Goal: Feedback & Contribution: Contribute content

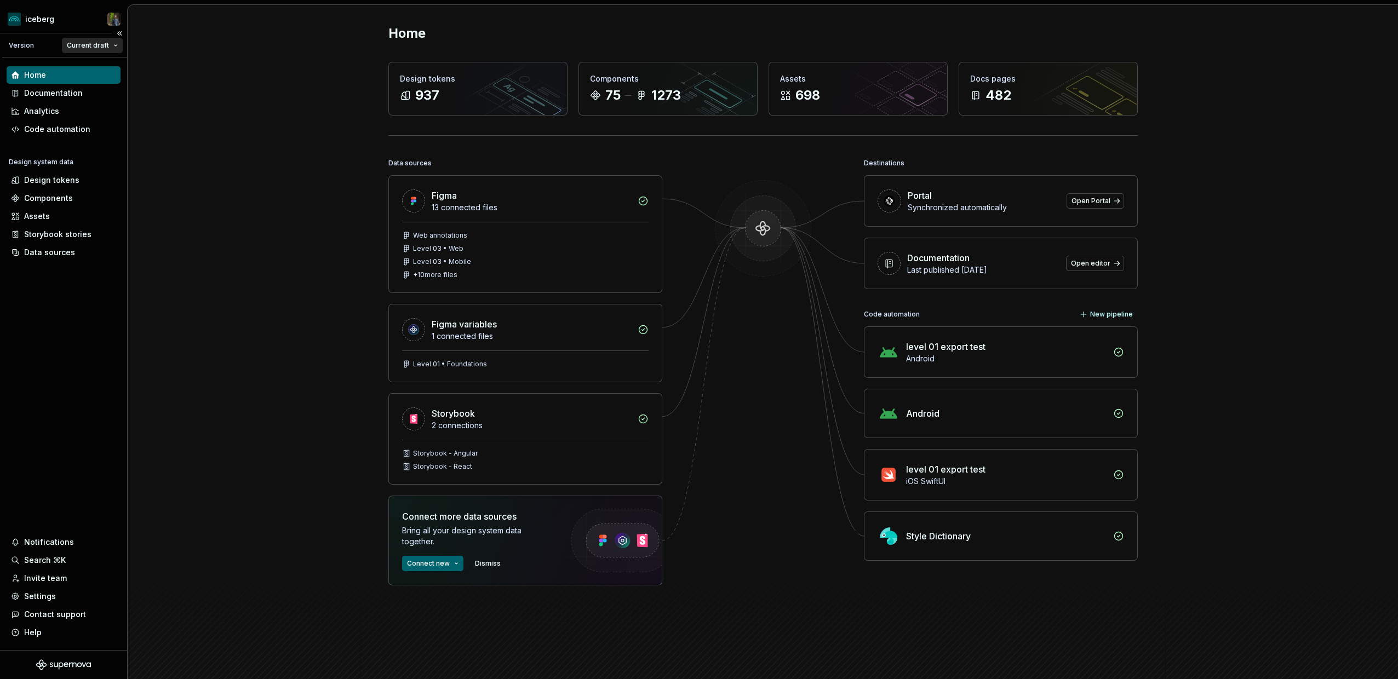
click at [81, 50] on html "iceberg Version Current draft Home Documentation Analytics Code automation Desi…" at bounding box center [699, 339] width 1398 height 679
click at [81, 46] on html "iceberg Version Current draft Home Documentation Analytics Code automation Desi…" at bounding box center [699, 339] width 1398 height 679
click at [47, 25] on html "iceberg Version Current draft Home Documentation Analytics Code automation Desi…" at bounding box center [699, 339] width 1398 height 679
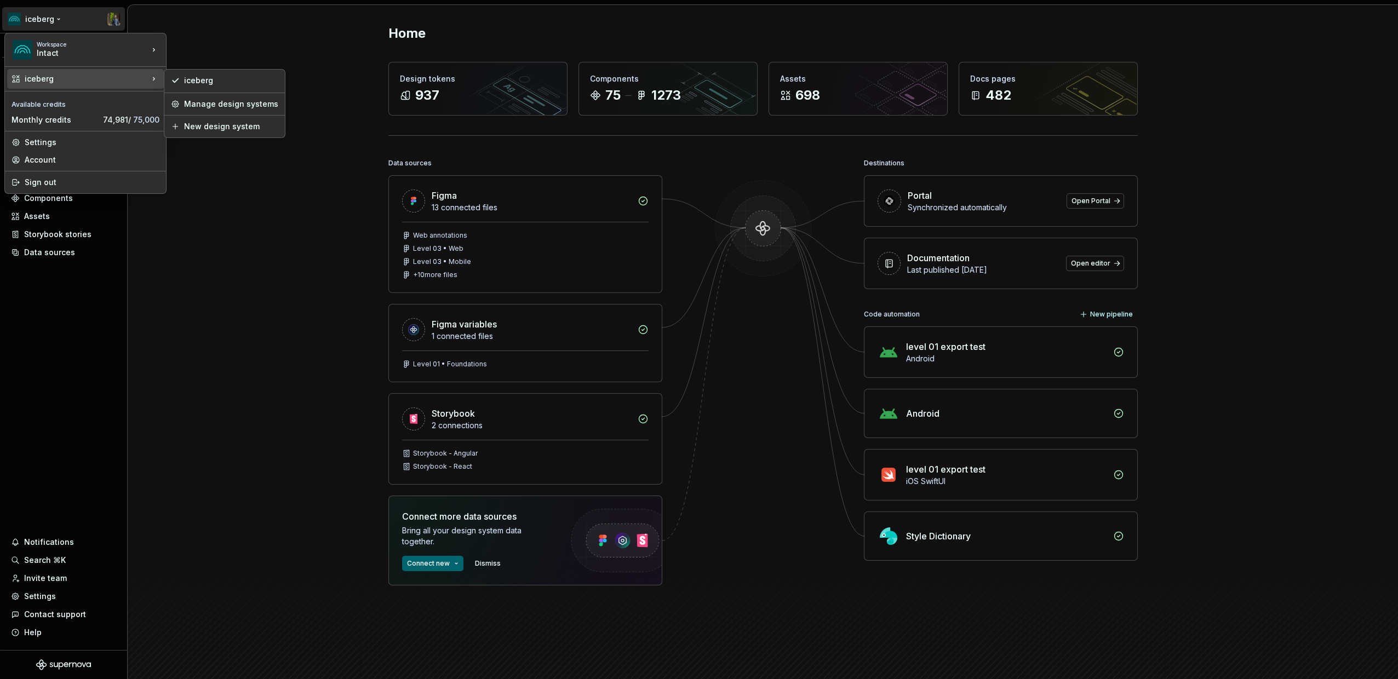
click at [226, 40] on html "iceberg Version Current draft Home Documentation Analytics Code automation Desi…" at bounding box center [699, 339] width 1398 height 679
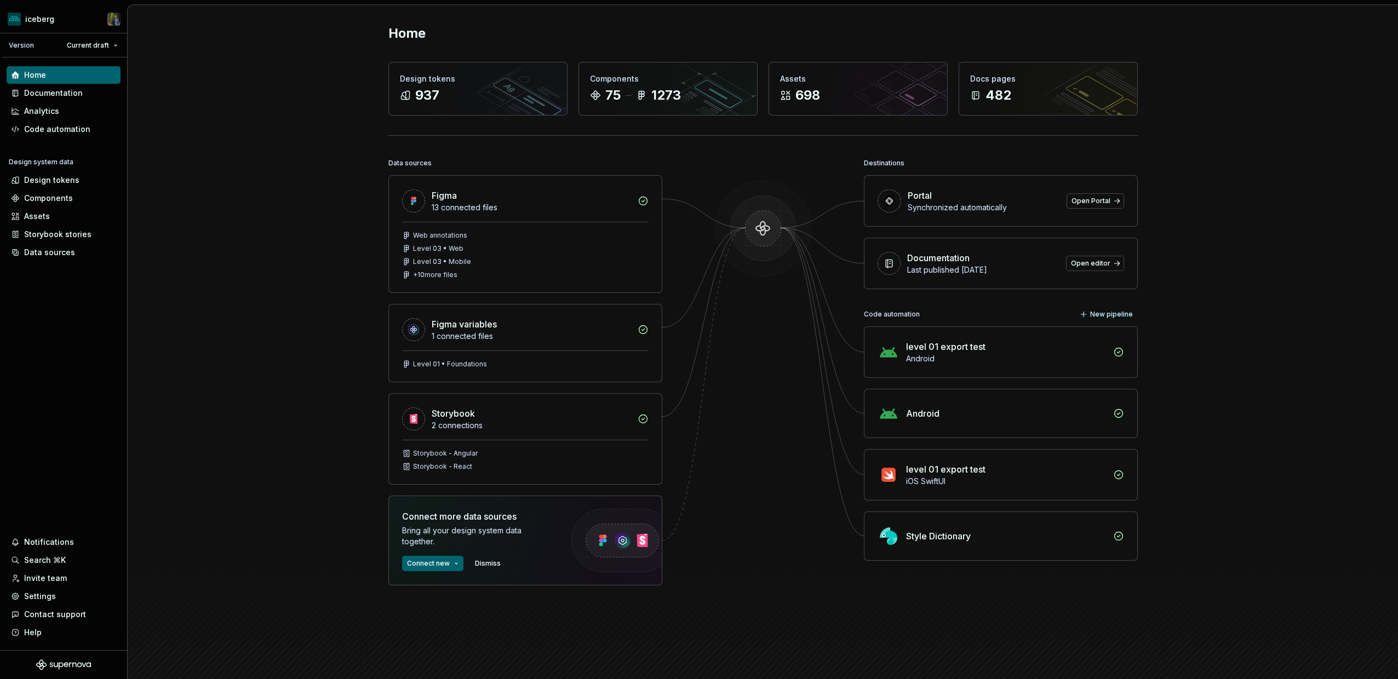
click at [166, 45] on div "Home Design tokens 937 Components 75 1273 Assets 698 Docs pages 482 Data source…" at bounding box center [763, 355] width 1270 height 700
click at [42, 87] on div "Documentation" at bounding box center [64, 93] width 114 height 18
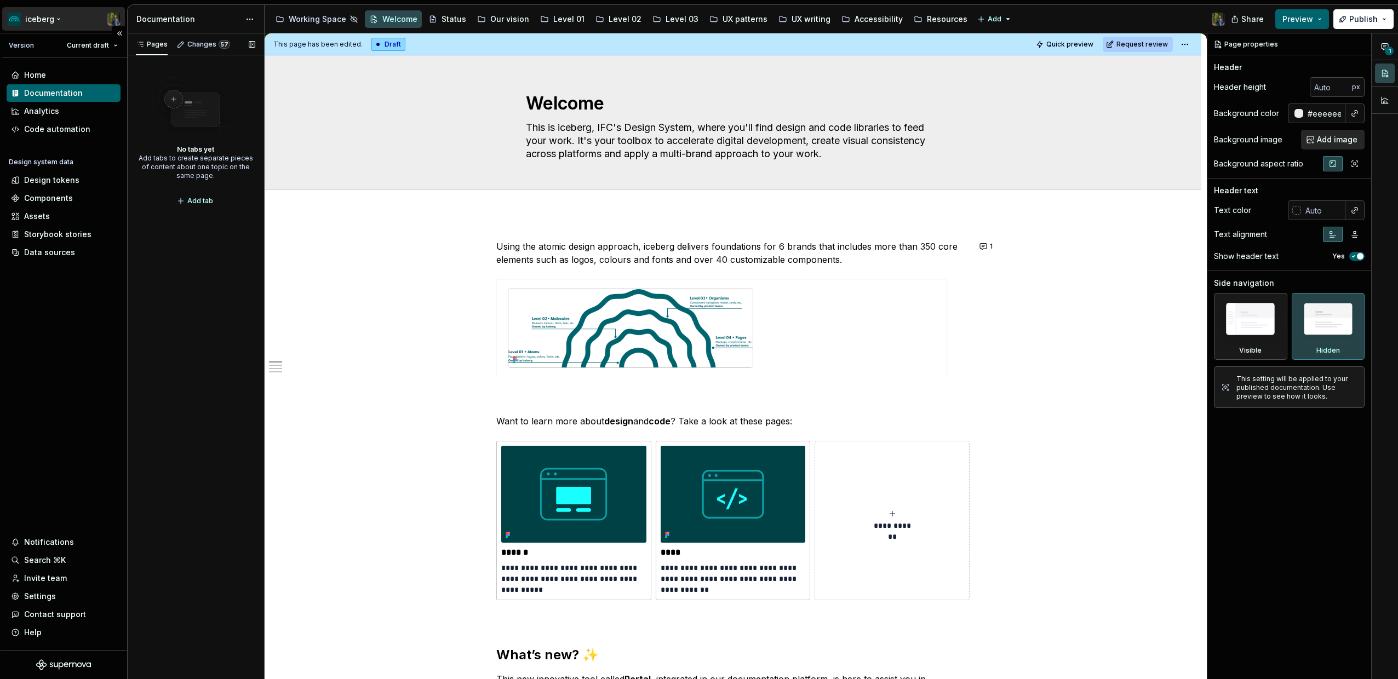
click at [39, 21] on html "iceberg Version Current draft Home Documentation Analytics Code automation Desi…" at bounding box center [699, 339] width 1398 height 679
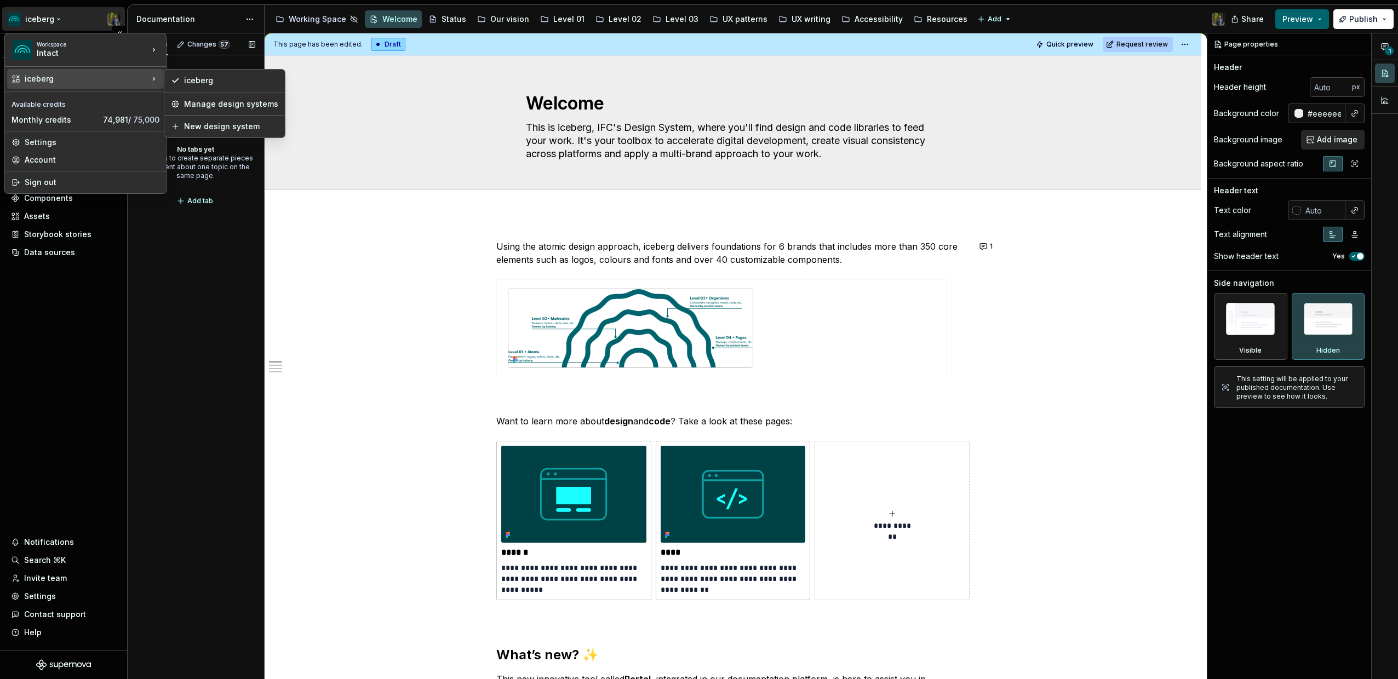
click at [104, 308] on html "iceberg Version Current draft Home Documentation Analytics Code automation Desi…" at bounding box center [699, 339] width 1398 height 679
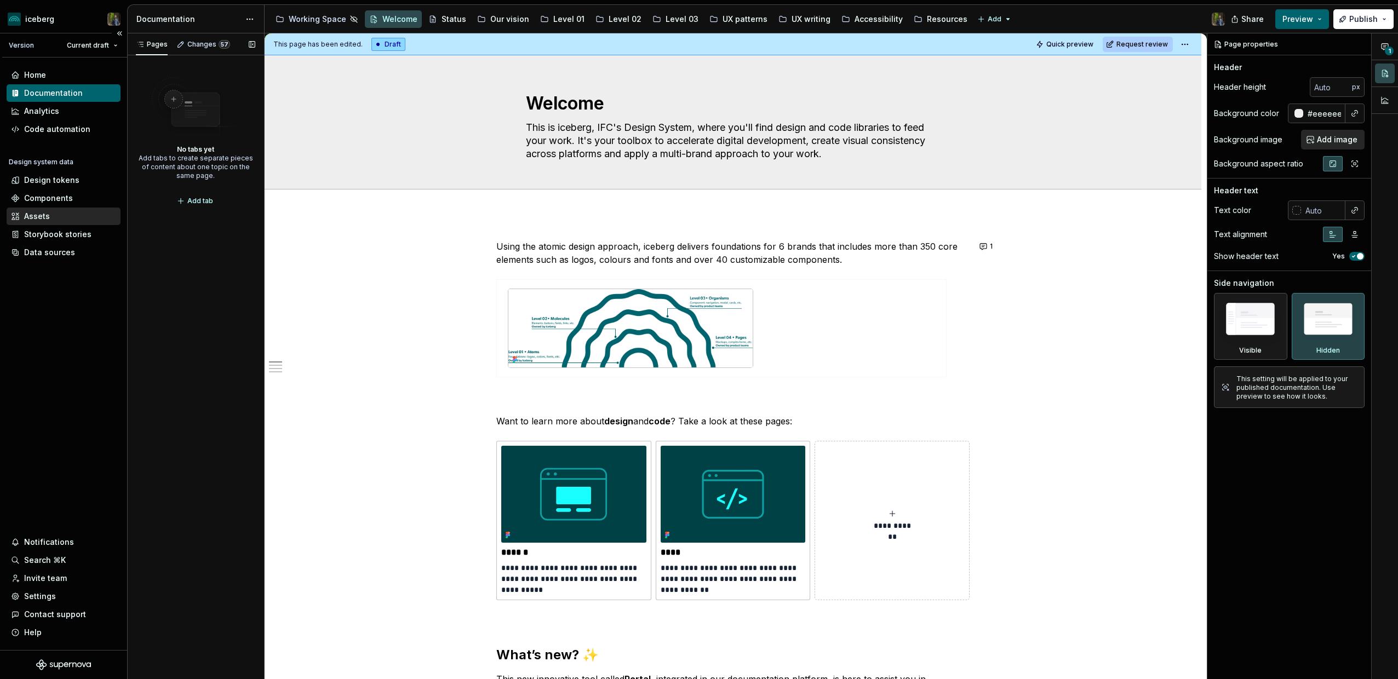
click at [54, 216] on div "Assets" at bounding box center [63, 216] width 105 height 11
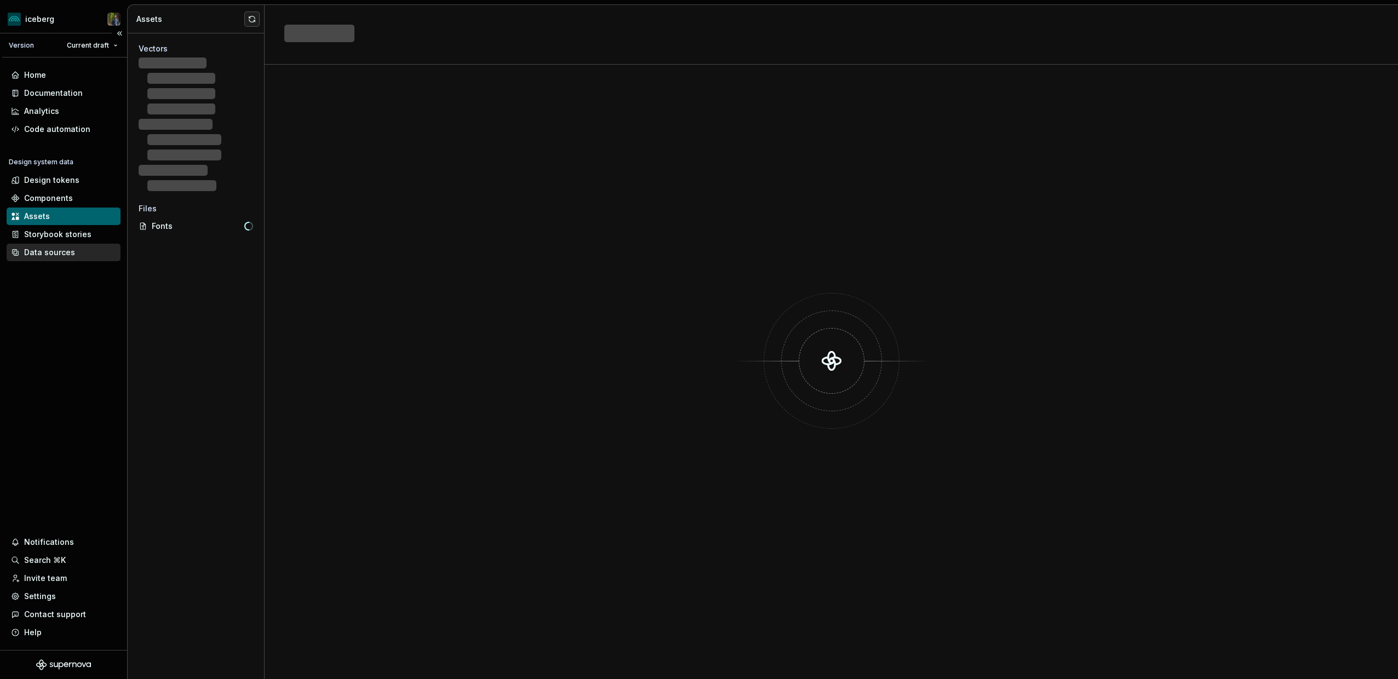
click at [49, 251] on div "Data sources" at bounding box center [49, 252] width 51 height 11
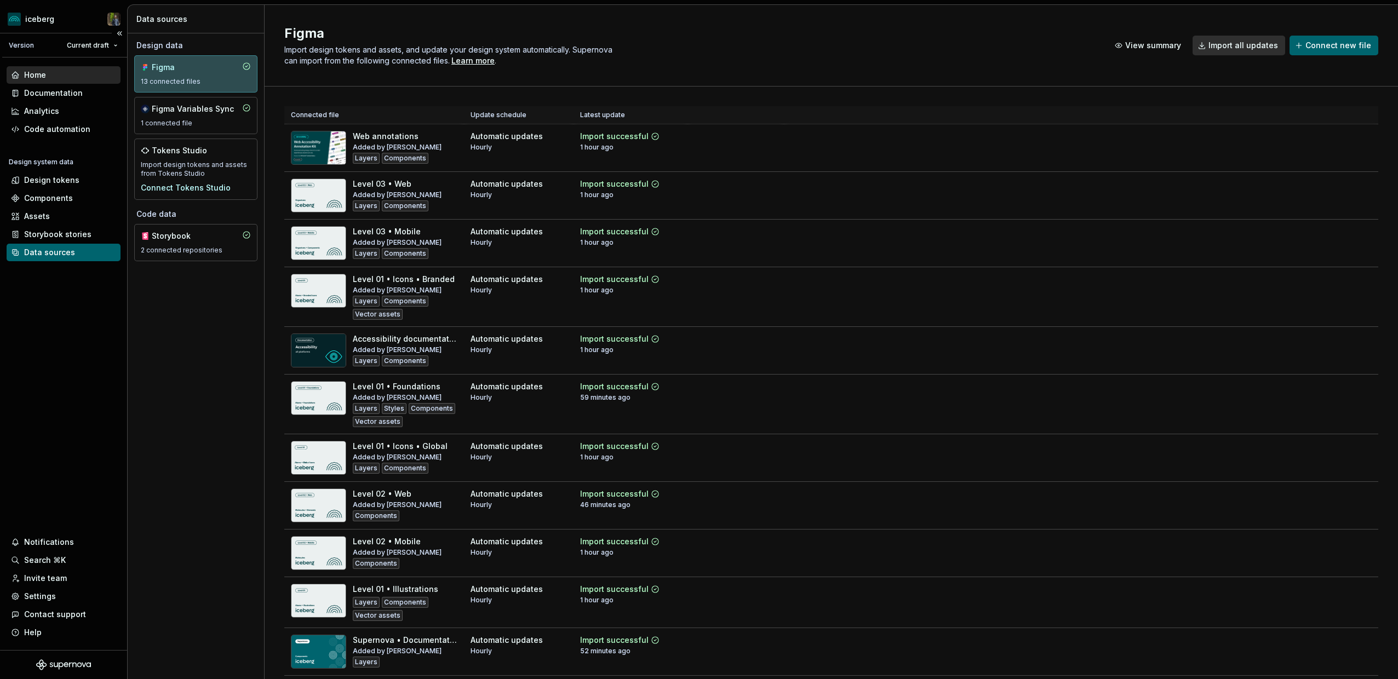
click at [61, 73] on div "Home" at bounding box center [63, 75] width 105 height 11
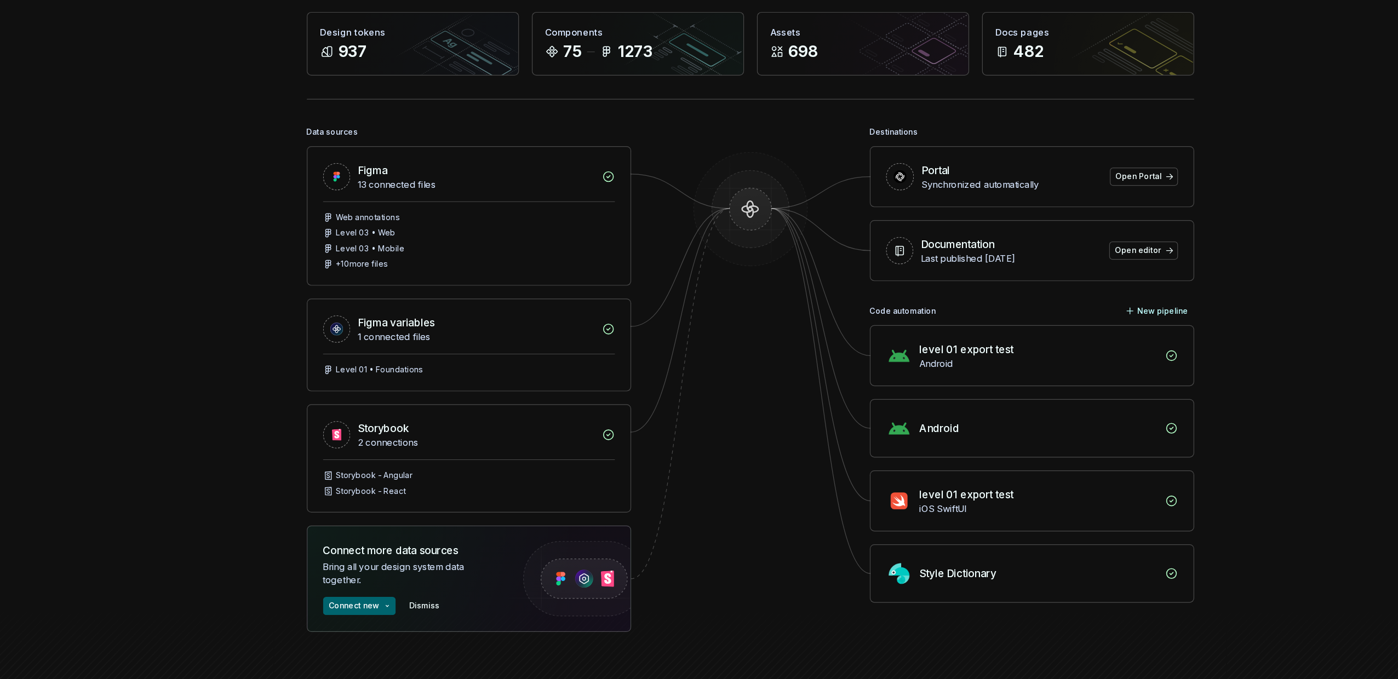
scroll to position [3, 0]
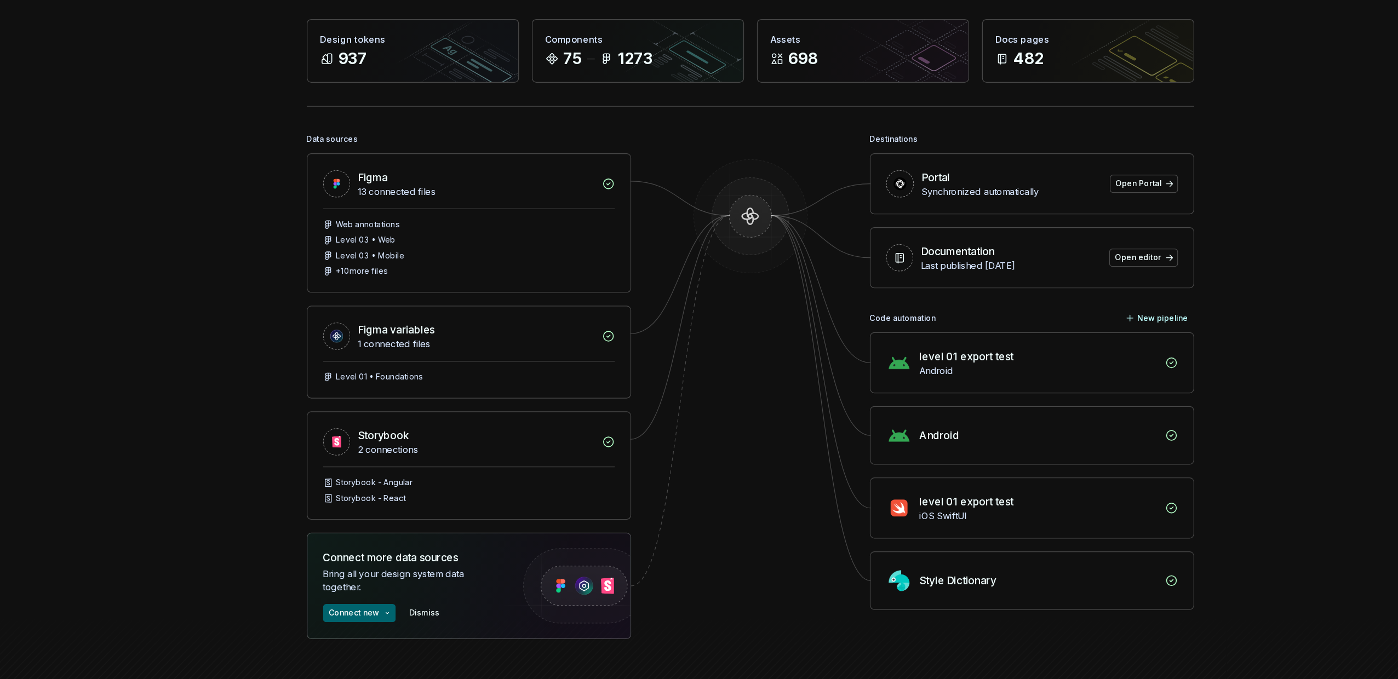
click at [944, 189] on div "Portal" at bounding box center [984, 192] width 152 height 13
click at [942, 187] on div "Portal" at bounding box center [984, 192] width 152 height 13
click at [920, 189] on div "Portal" at bounding box center [920, 192] width 24 height 13
click at [931, 189] on div "Portal" at bounding box center [920, 192] width 24 height 13
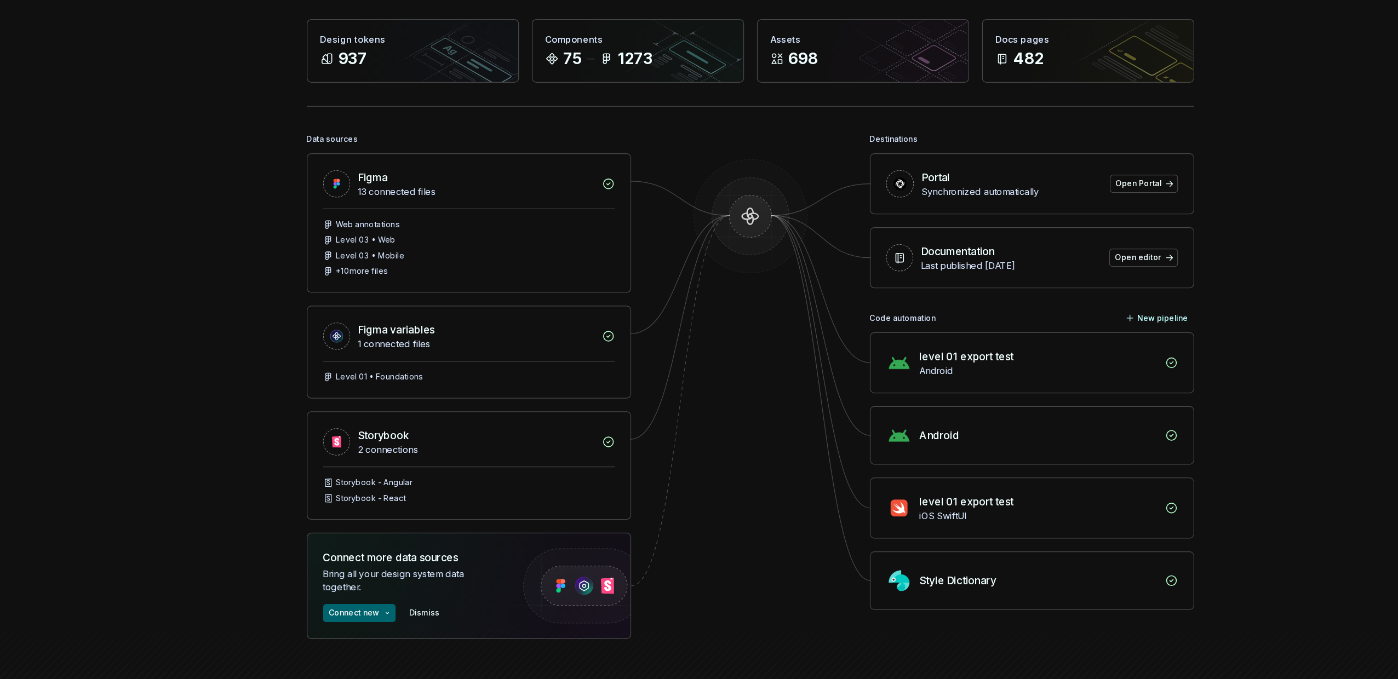
click at [934, 190] on div "Portal" at bounding box center [984, 192] width 152 height 13
click at [936, 255] on div "Documentation" at bounding box center [938, 254] width 62 height 13
click at [936, 262] on div "Last published [DATE]" at bounding box center [983, 266] width 152 height 11
click at [1166, 128] on div "Home Design tokens 937 Components 75 1273 Assets 698 Docs pages 482 Data source…" at bounding box center [763, 352] width 1270 height 700
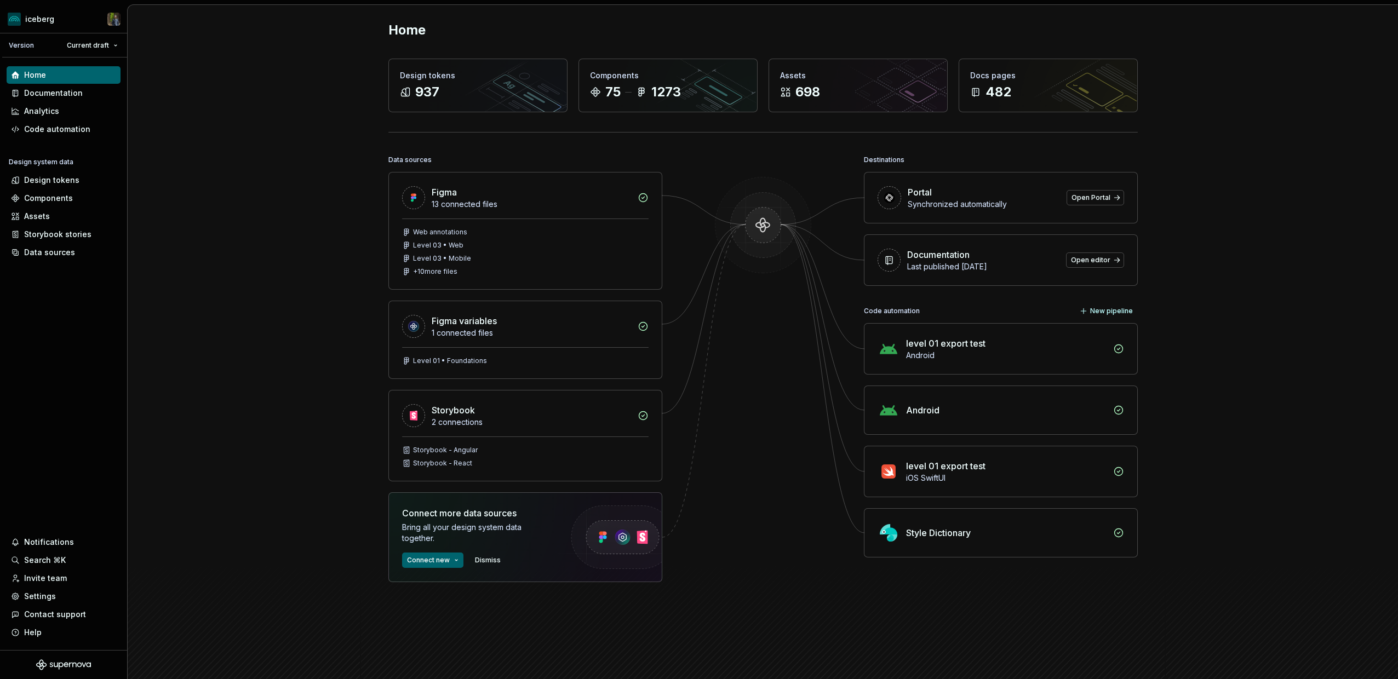
click at [216, 215] on div "Home Design tokens 937 Components 75 1273 Assets 698 Docs pages 482 Data source…" at bounding box center [763, 352] width 1270 height 700
click at [213, 230] on div "Home Design tokens 937 Components 75 1273 Assets 698 Docs pages 482 Data source…" at bounding box center [763, 352] width 1270 height 700
click at [230, 221] on div "Home Design tokens 937 Components 75 1273 Assets 698 Docs pages 482 Data source…" at bounding box center [763, 352] width 1270 height 700
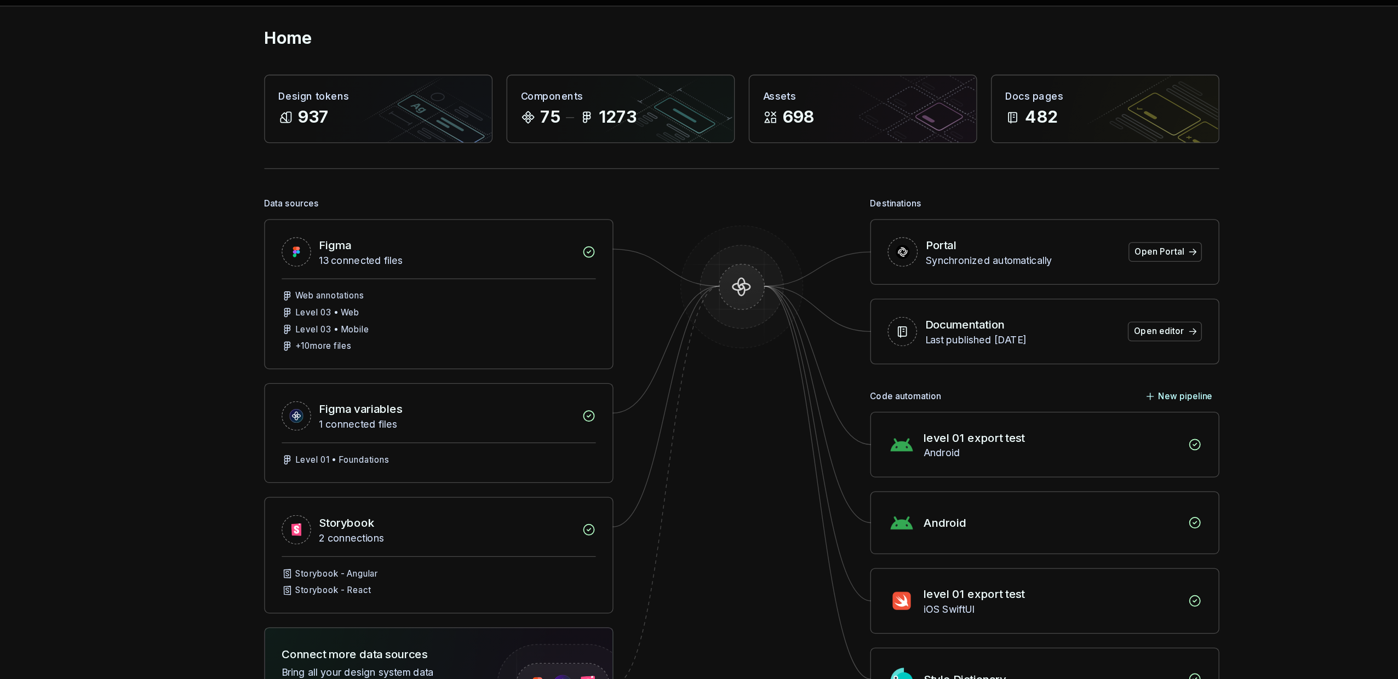
click at [1209, 102] on div "Home Design tokens 937 Components 75 1273 Assets 698 Docs pages 482 Data source…" at bounding box center [763, 352] width 1270 height 700
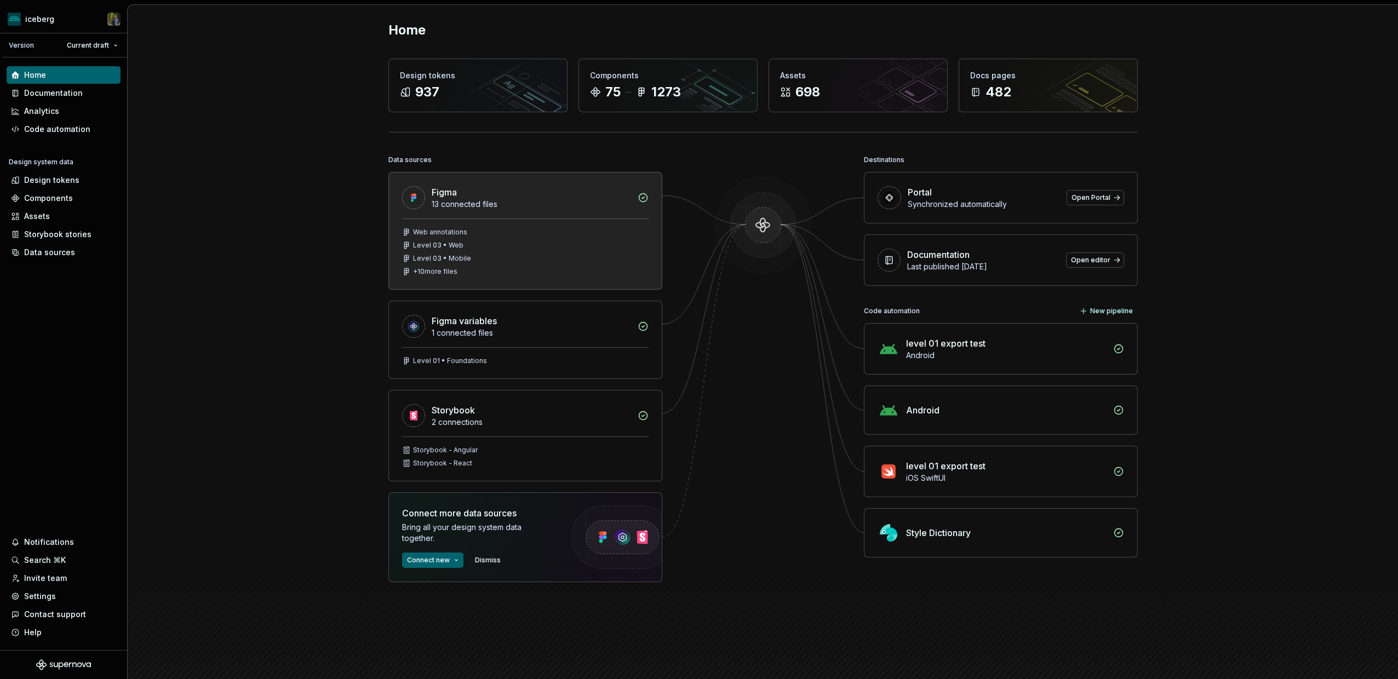
scroll to position [0, 0]
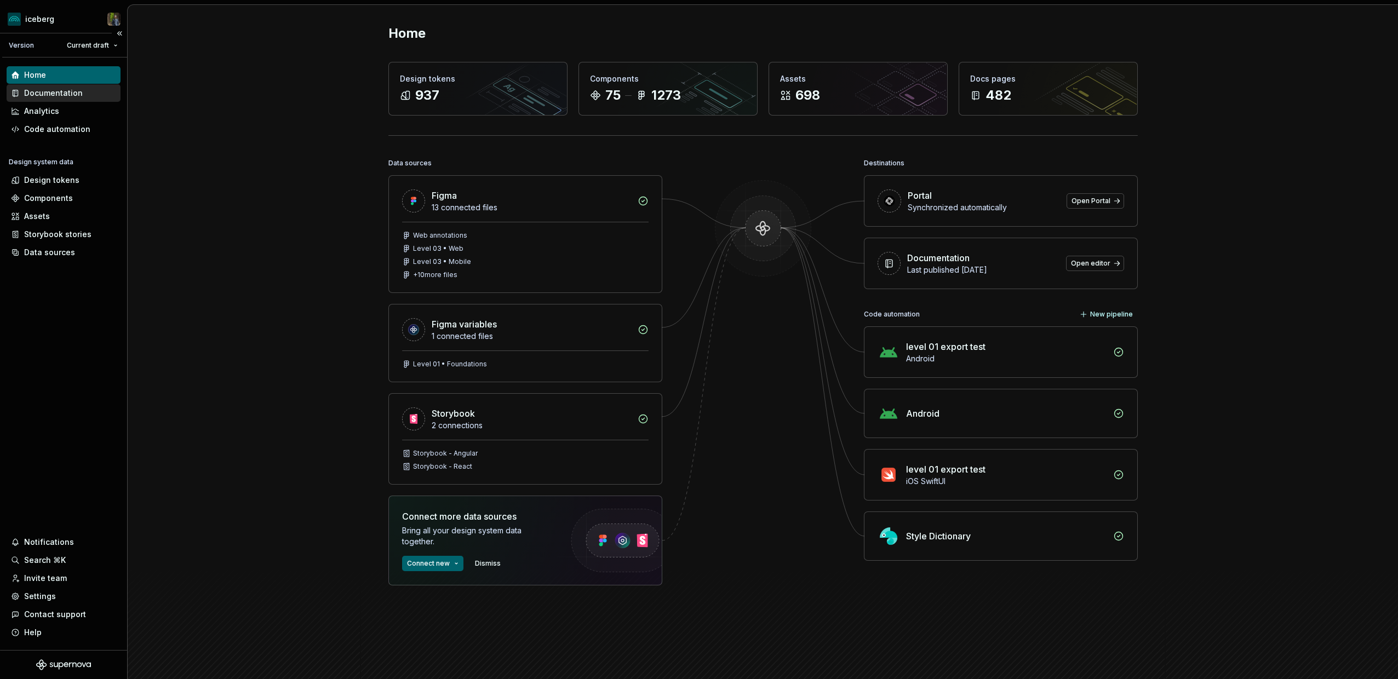
click at [39, 90] on div "Documentation" at bounding box center [53, 93] width 59 height 11
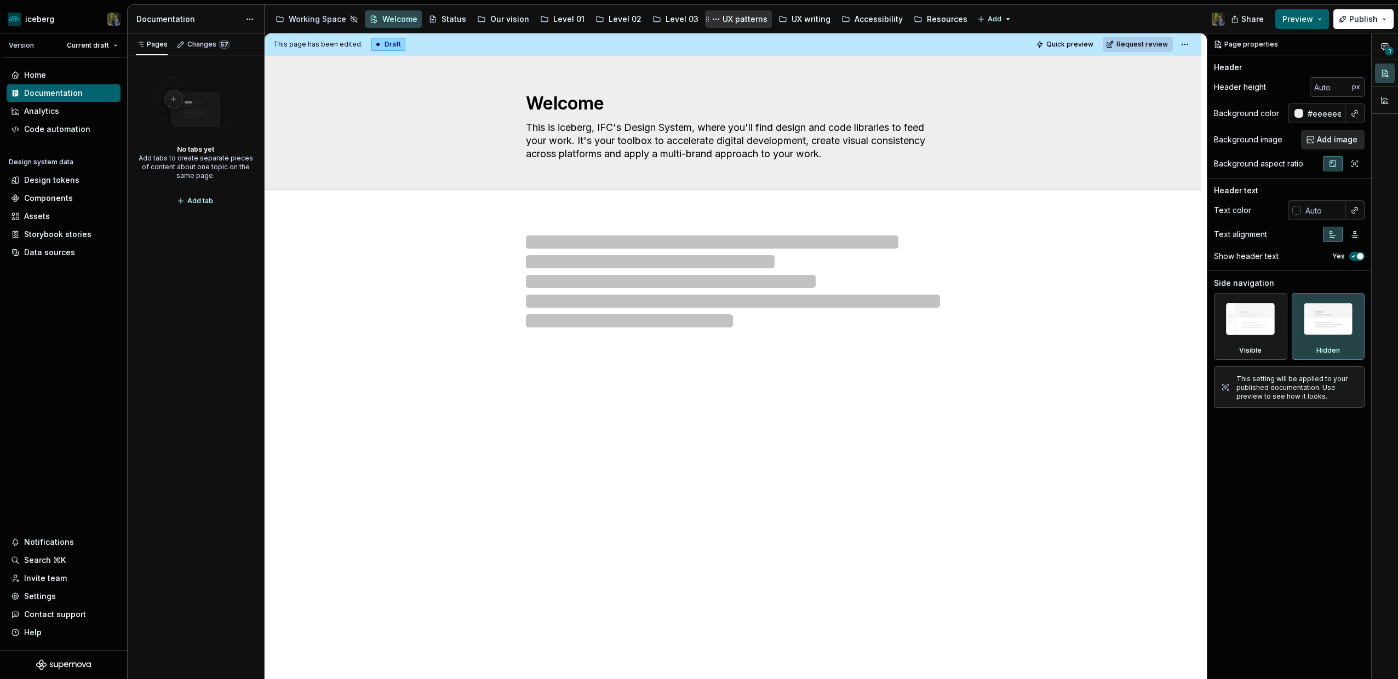
type textarea "*"
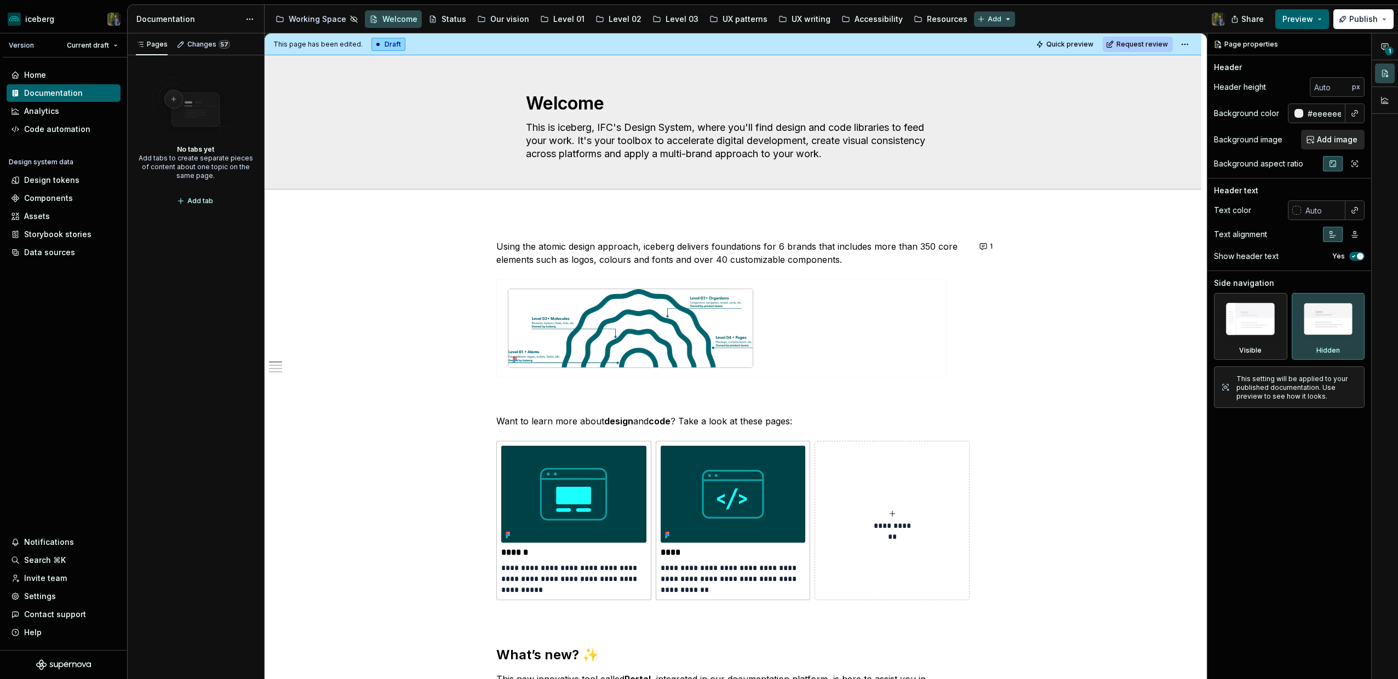
click at [977, 15] on html "iceberg Version Current draft Home Documentation Analytics Code automation Desi…" at bounding box center [699, 339] width 1398 height 679
click at [1001, 56] on div "New group" at bounding box center [1013, 58] width 71 height 11
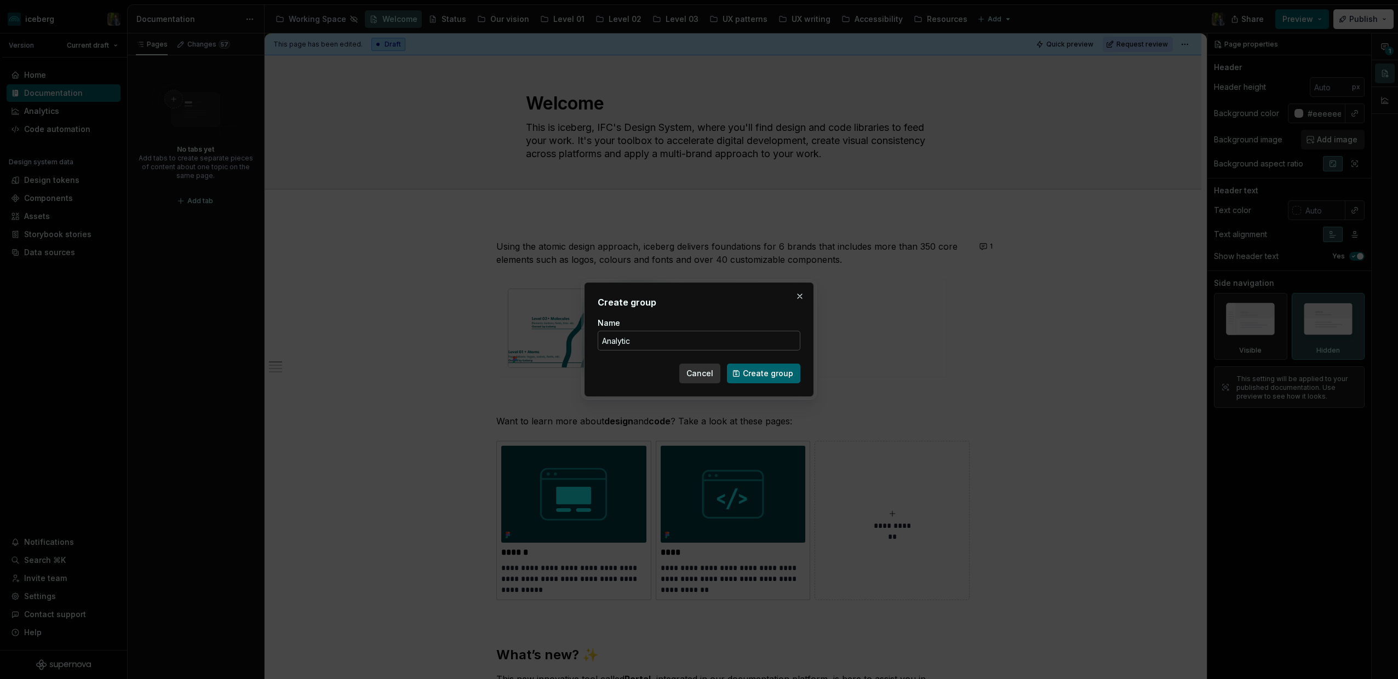
type input "Analytics"
click button "Create group" at bounding box center [763, 374] width 73 height 20
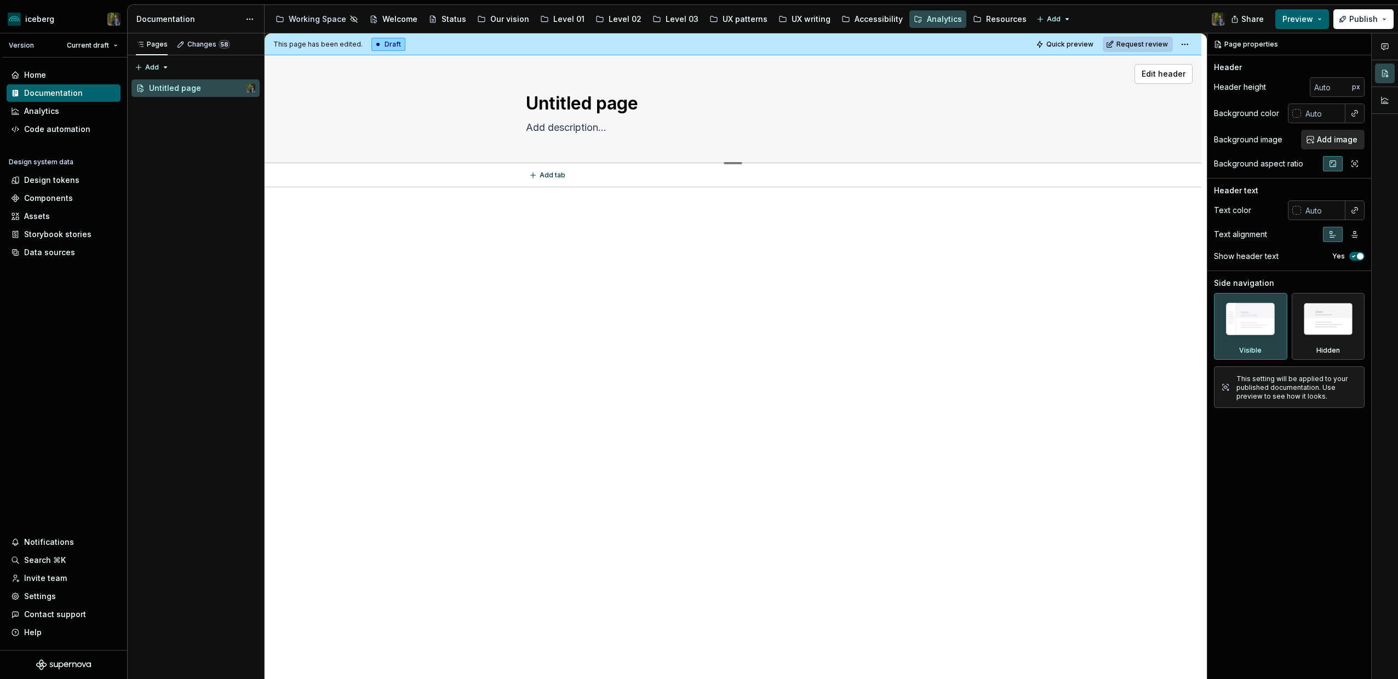
click at [616, 101] on textarea "Untitled page" at bounding box center [731, 103] width 414 height 26
type textarea "*"
type textarea "A"
type textarea "*"
type textarea "An"
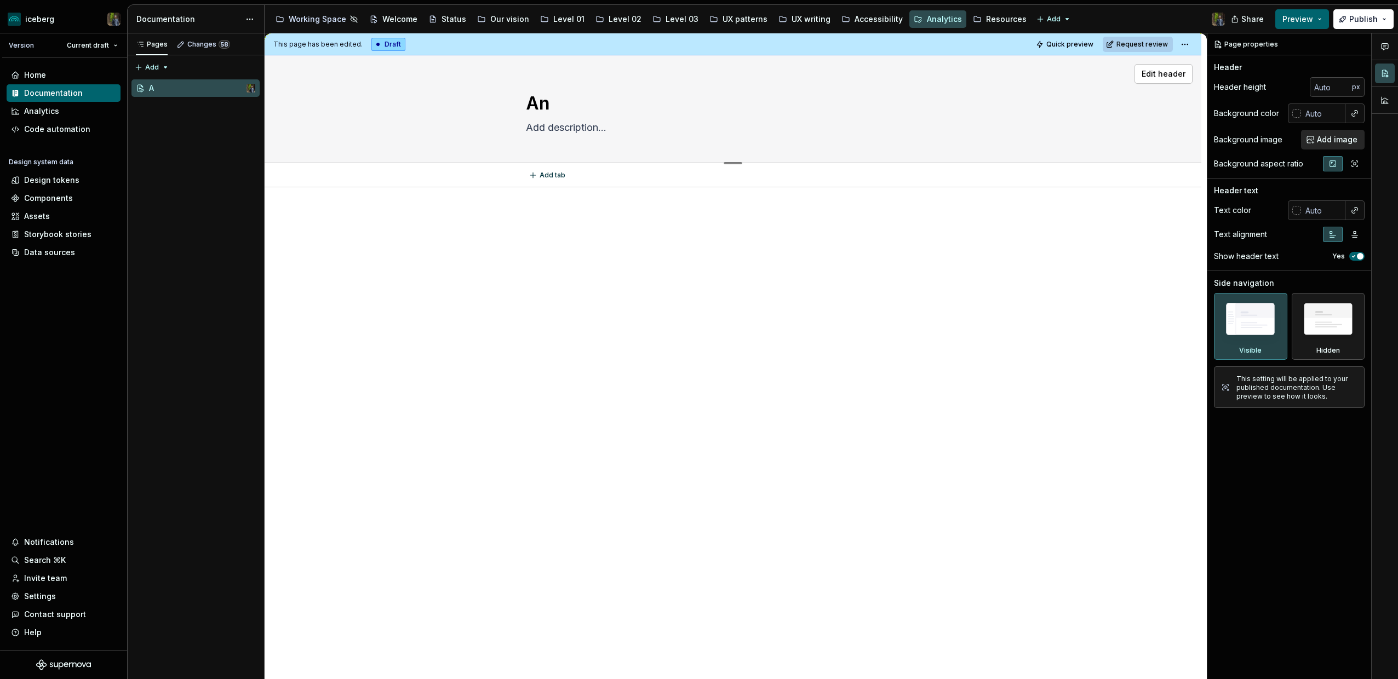
type textarea "*"
type textarea "Ana"
type textarea "*"
type textarea "Anal"
type textarea "*"
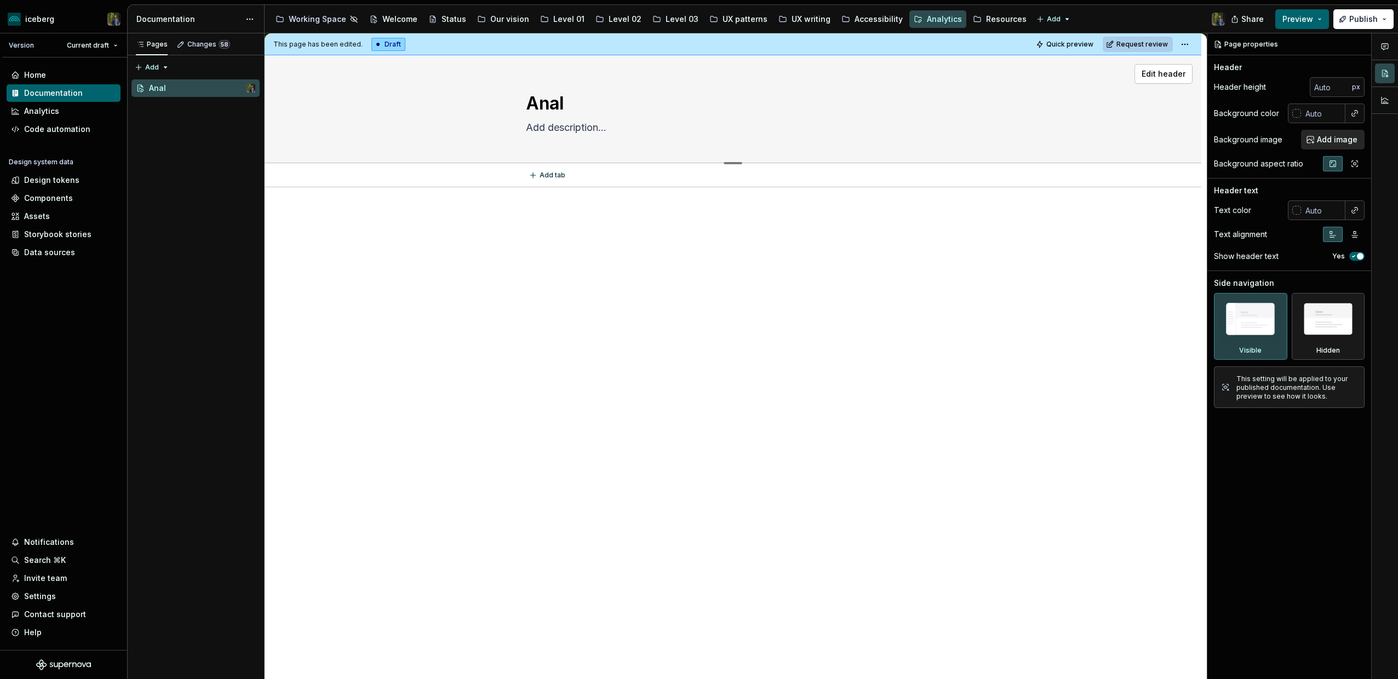
type textarea "Analy"
type textarea "*"
type textarea "Analyt"
type textarea "*"
type textarea "Analyti"
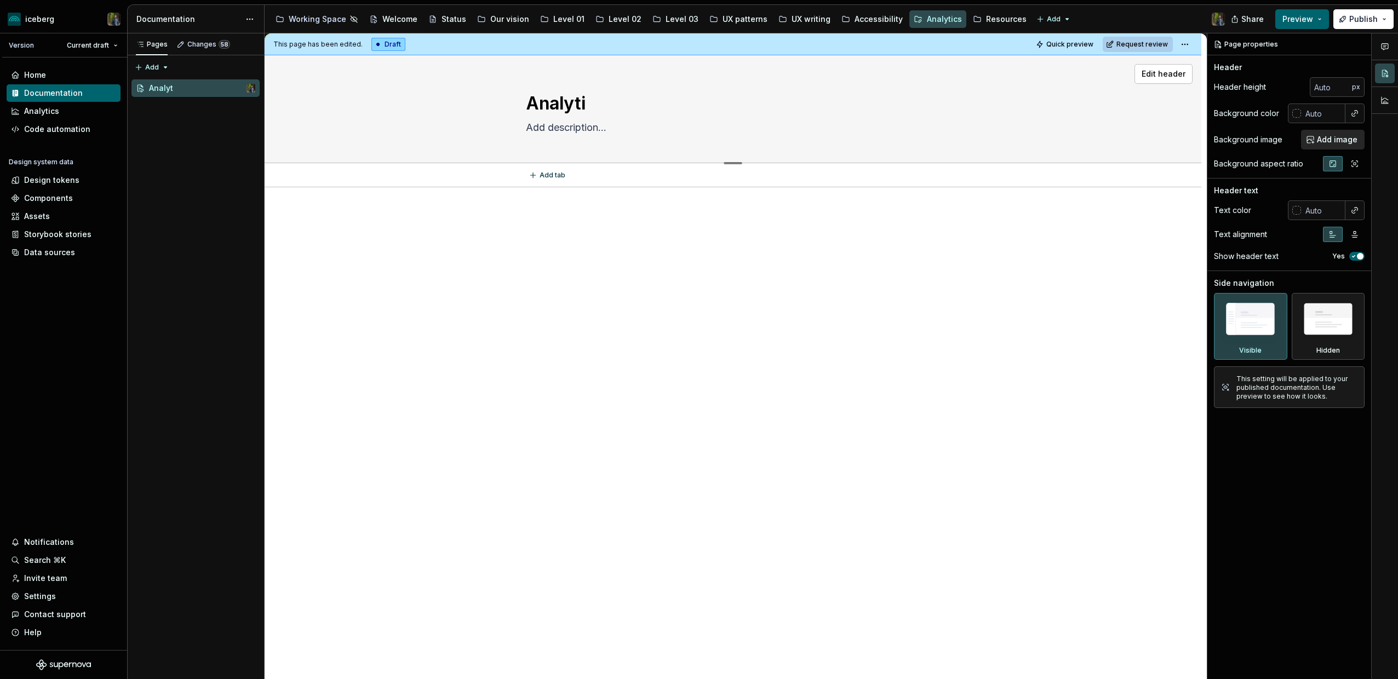
type textarea "*"
type textarea "Analytic"
type textarea "*"
type textarea "Analytics"
type textarea "*"
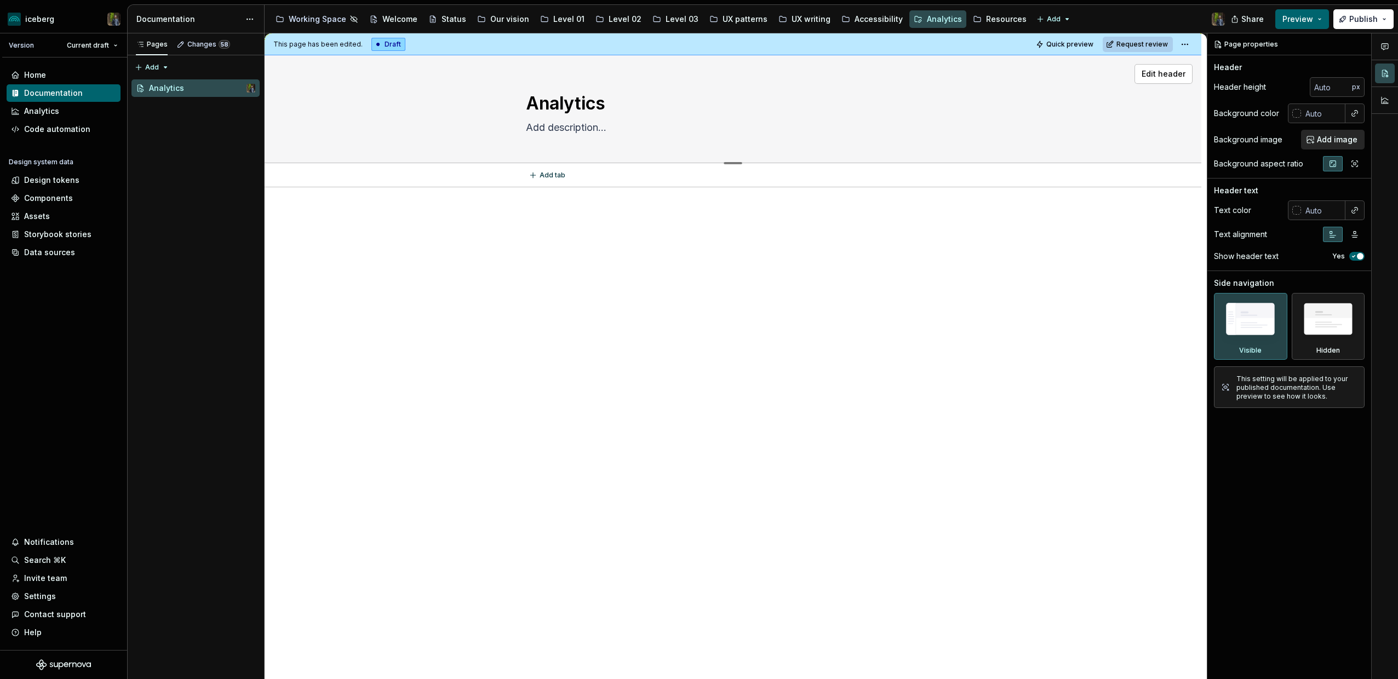
type textarea "Analytics!"
type textarea "*"
type textarea "Analytics!"
click at [570, 133] on textarea at bounding box center [731, 128] width 414 height 18
type textarea "*"
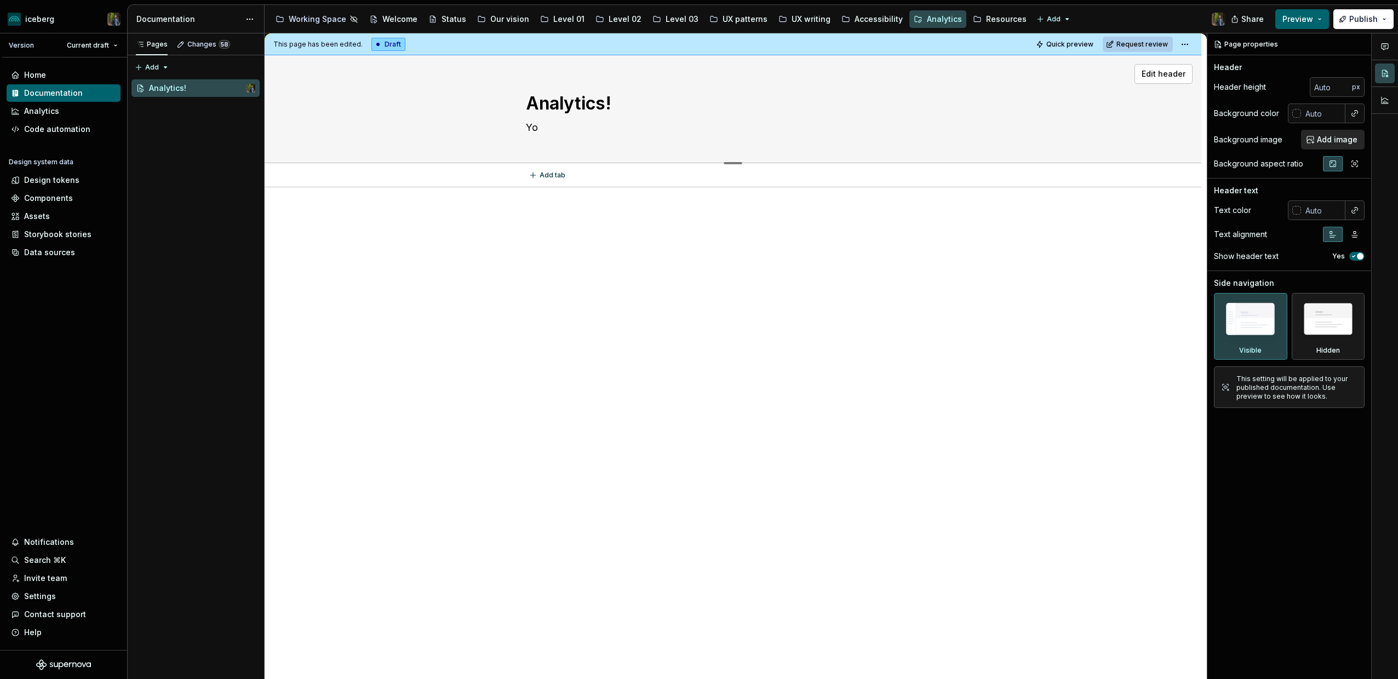
type textarea "You"
type textarea "*"
type textarea "You"
type textarea "*"
type textarea "You c"
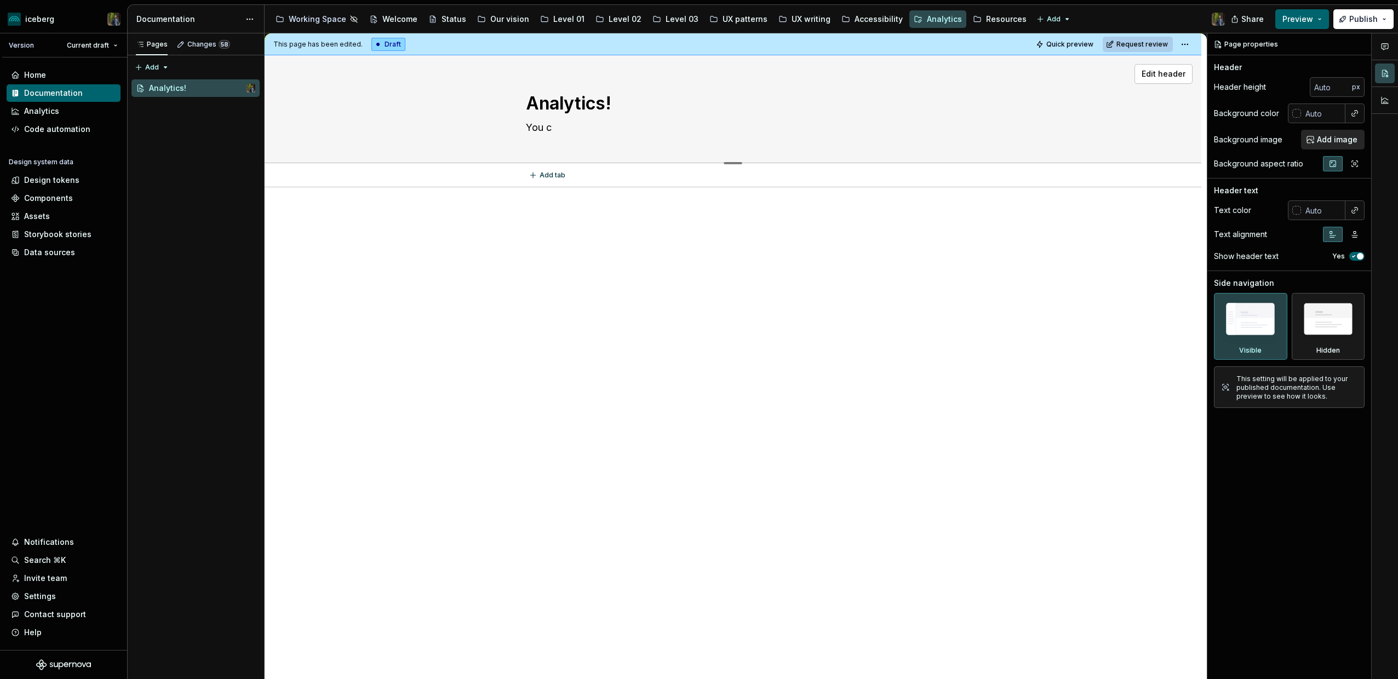
type textarea "*"
type textarea "You ca"
type textarea "*"
type textarea "You can"
type textarea "*"
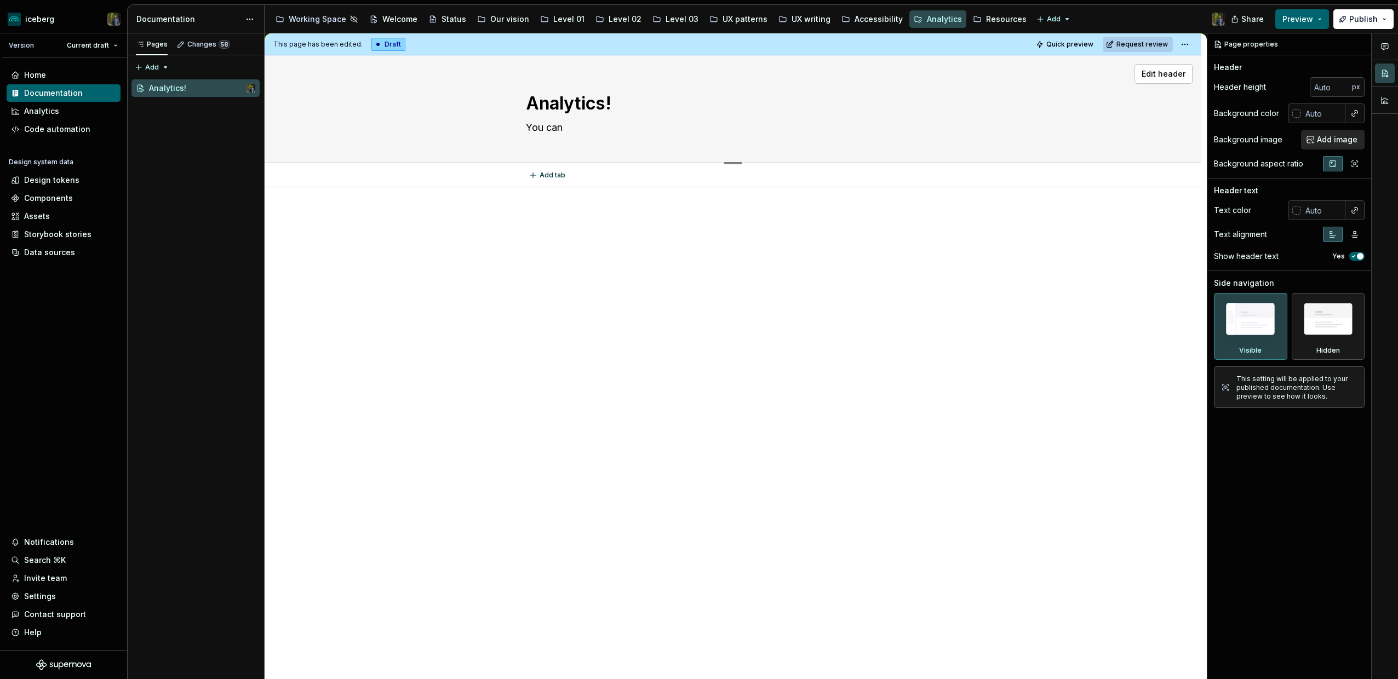
type textarea "You can"
type textarea "*"
type textarea "You can c"
type textarea "*"
type textarea "You can ch"
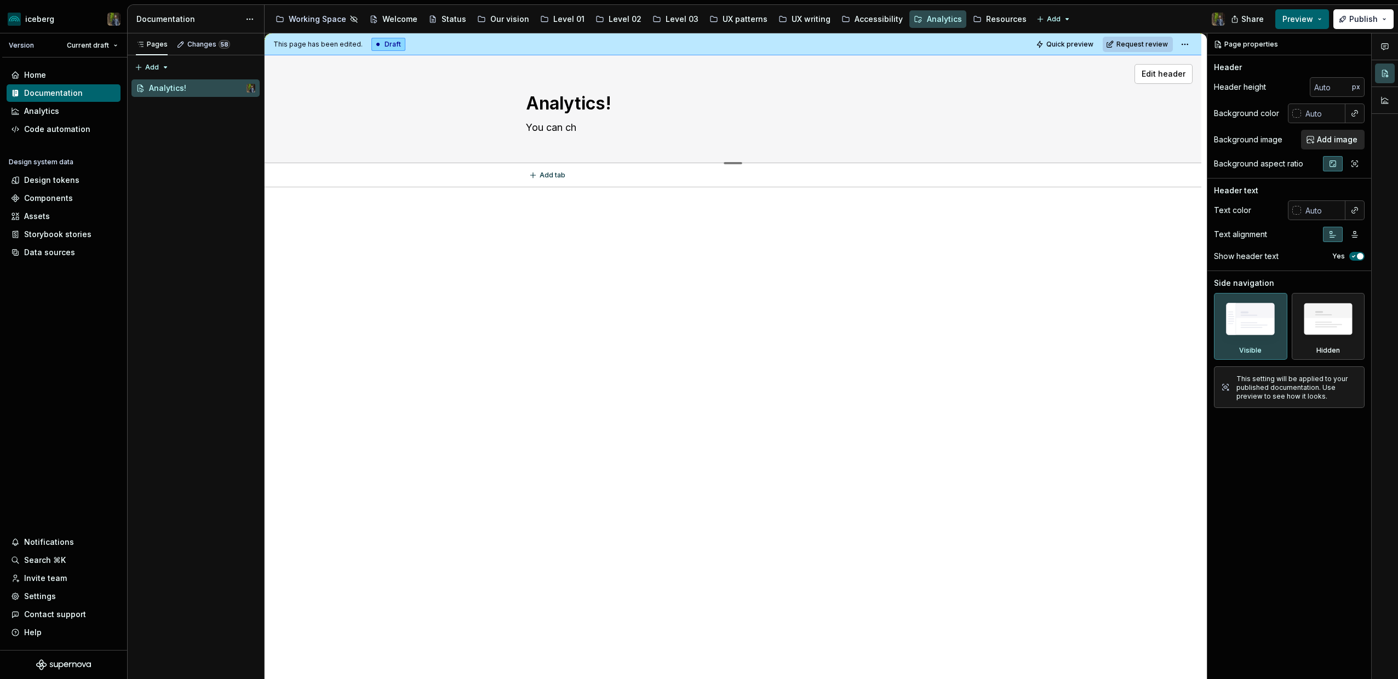
type textarea "*"
type textarea "You can cha"
type textarea "*"
type textarea "You can [PERSON_NAME]"
type textarea "*"
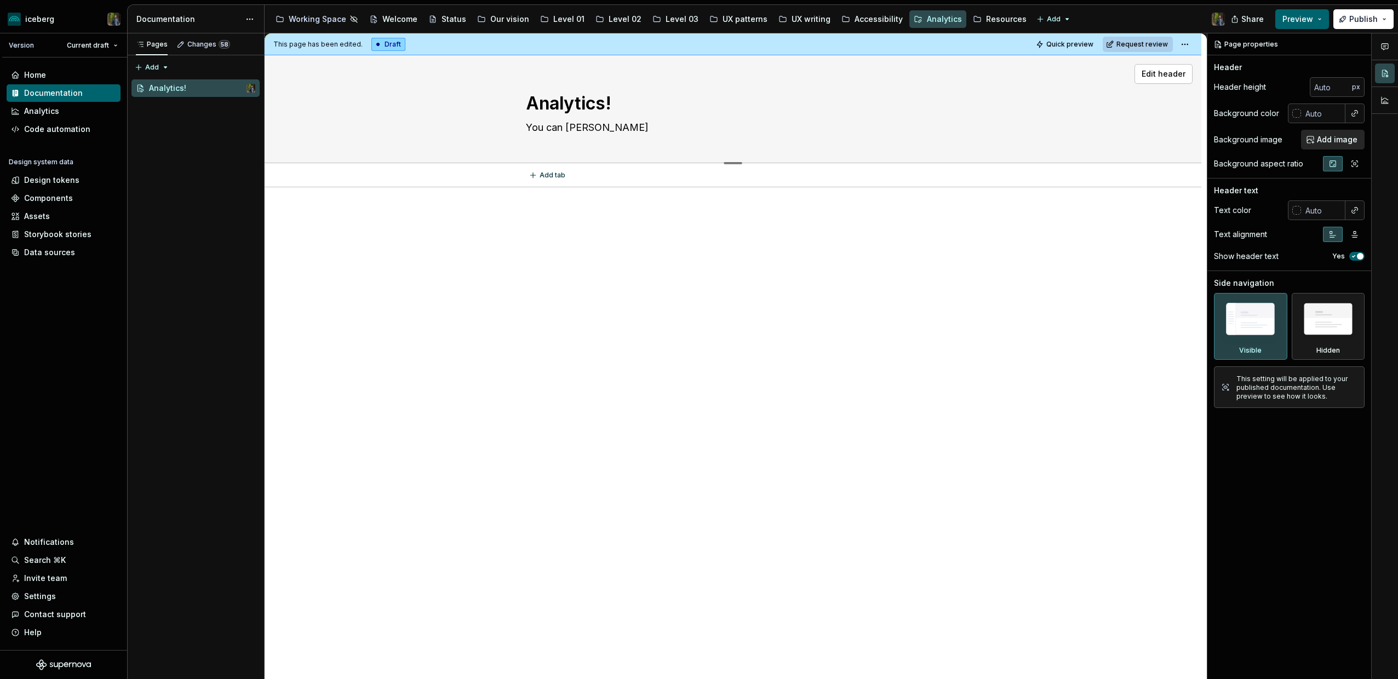
type textarea "You [PERSON_NAME]"
type textarea "*"
type textarea "You can change"
type textarea "*"
type textarea "You can change"
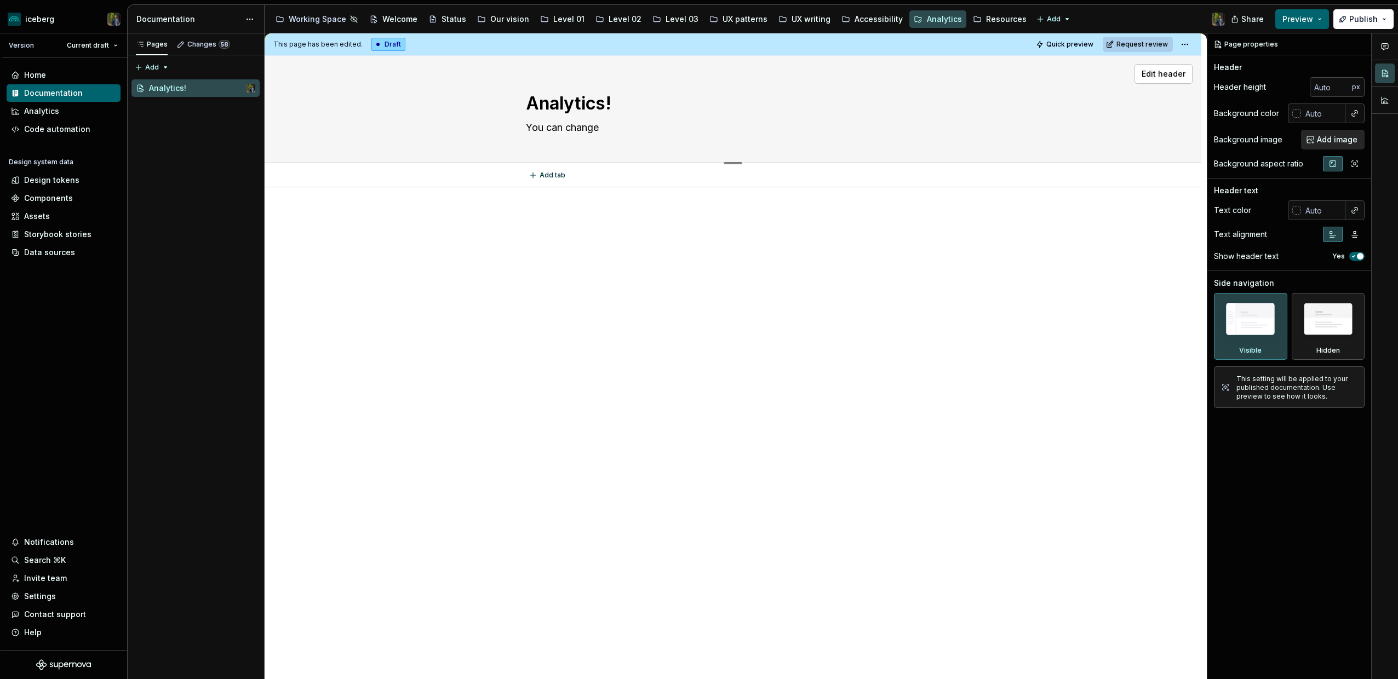
type textarea "*"
type textarea "You can change t"
type textarea "*"
type textarea "You can change th"
type textarea "*"
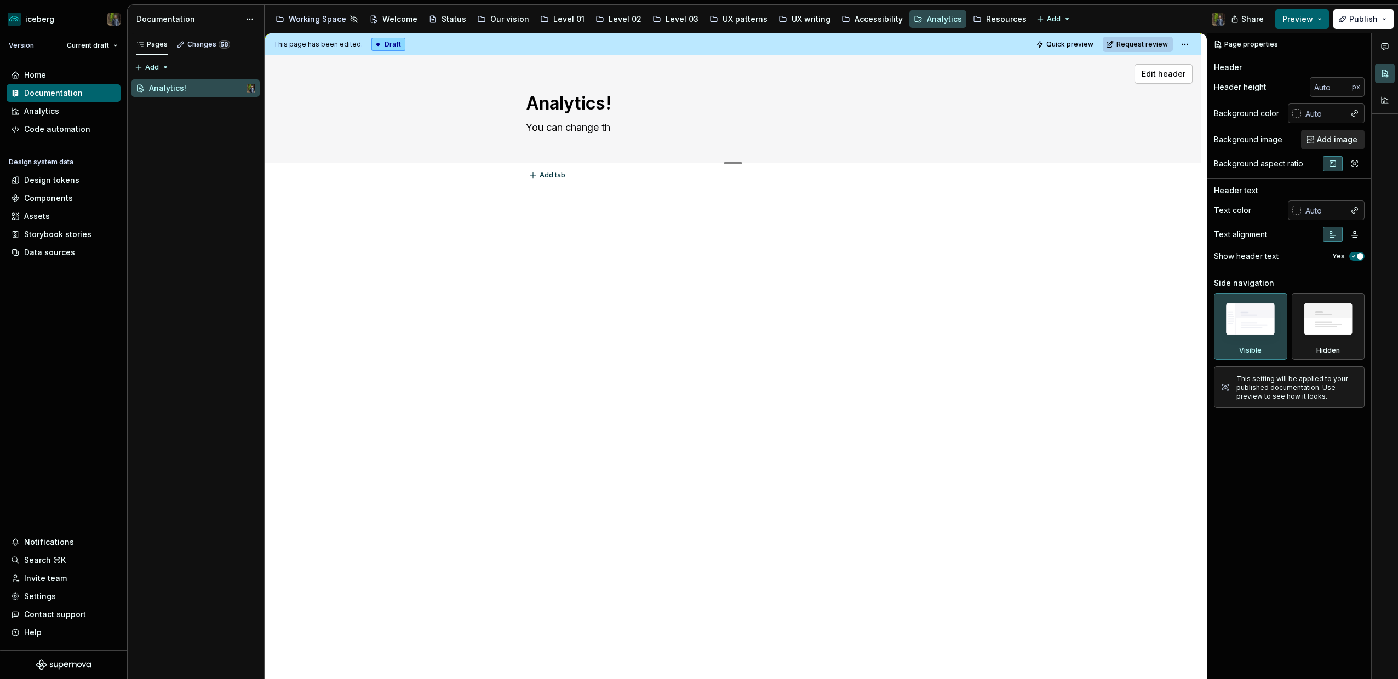
type textarea "You can change thi"
type textarea "*"
type textarea "You can change this"
type textarea "*"
type textarea "You can change this"
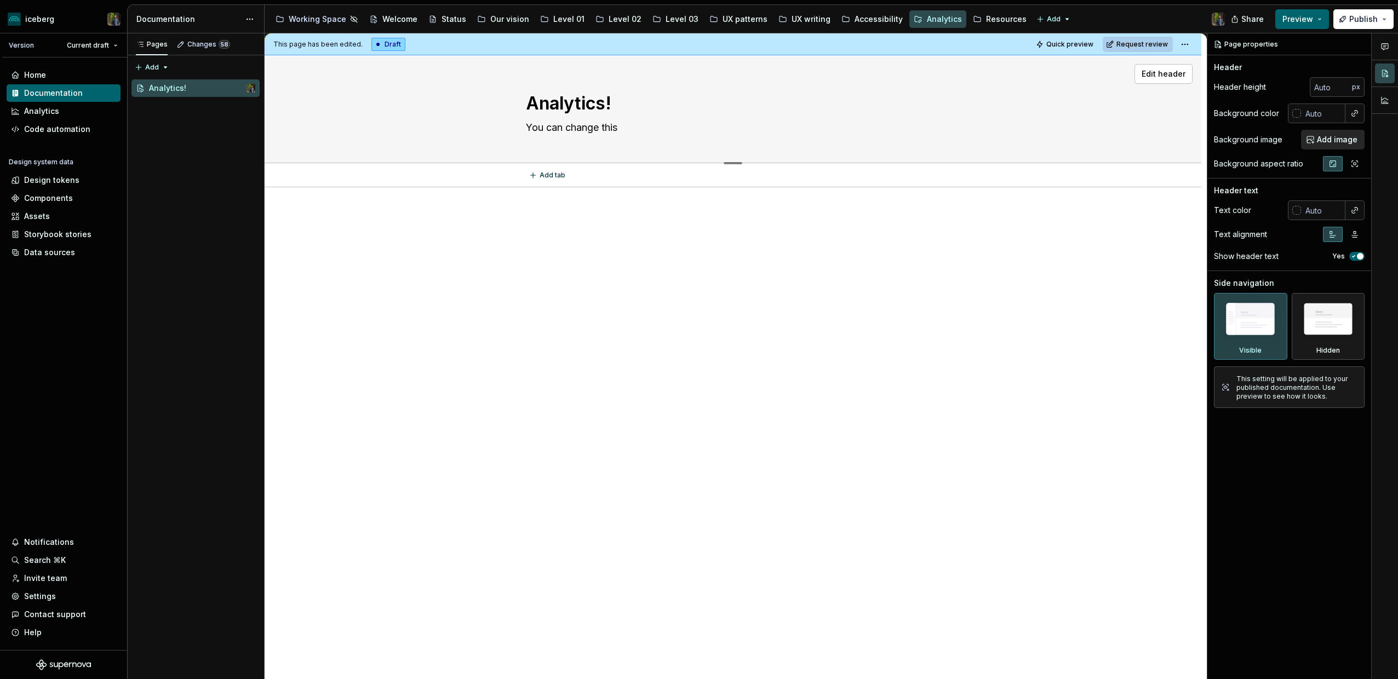
type textarea "*"
type textarea "You can change this d"
type textarea "*"
type textarea "You can change this de"
type textarea "*"
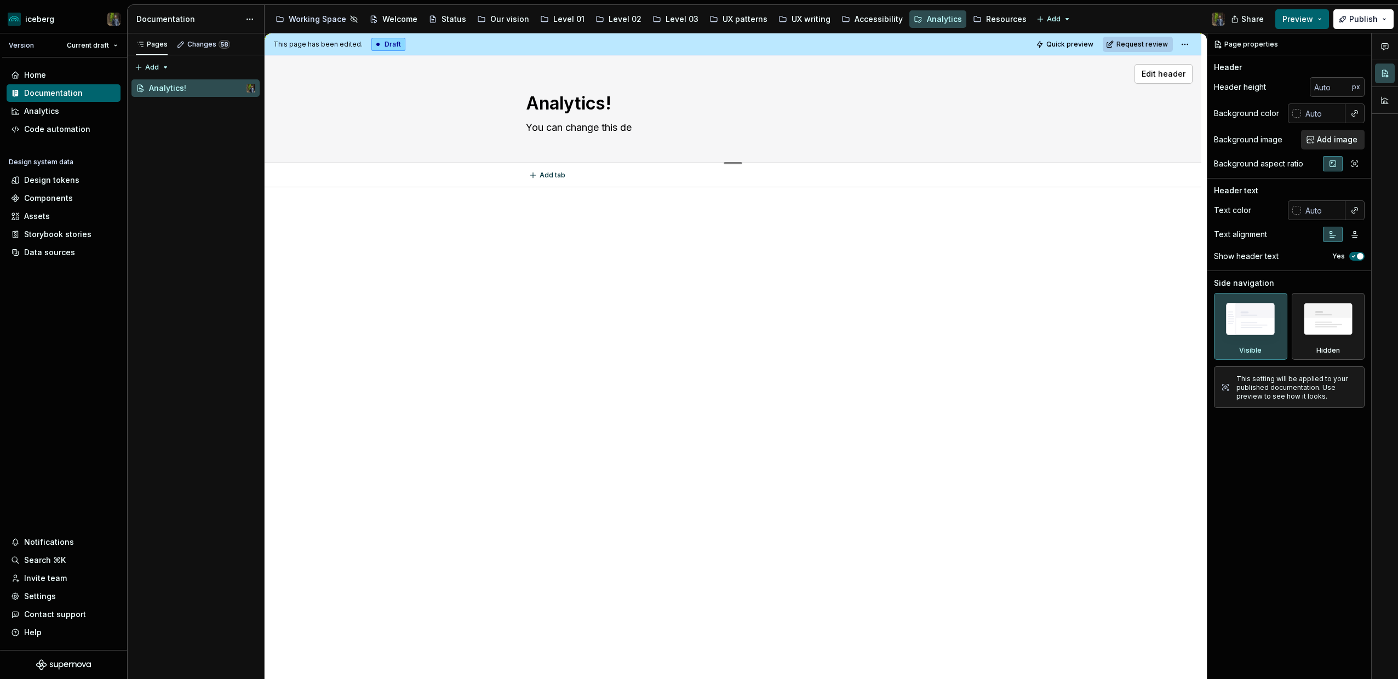
type textarea "You can change this des"
type textarea "*"
type textarea "You can change this desc"
type textarea "*"
type textarea "You can change this descr"
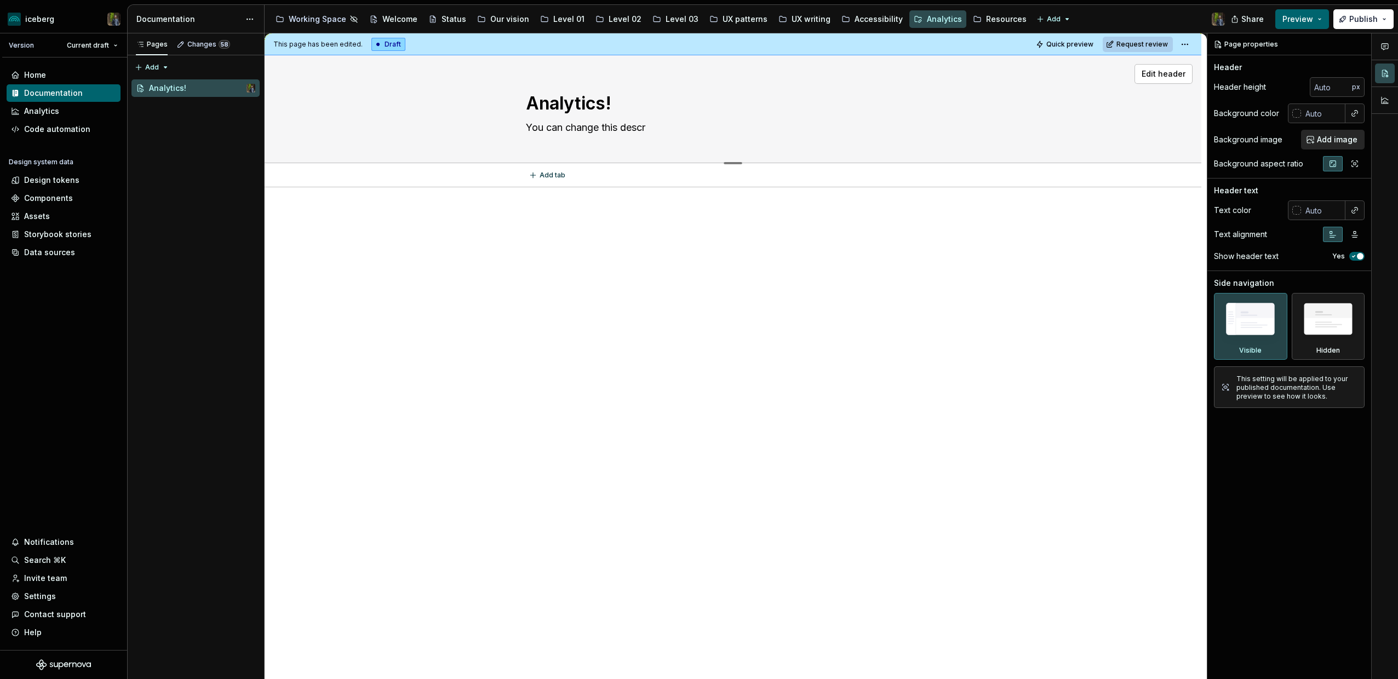
type textarea "*"
type textarea "You can change this descri"
type textarea "*"
type textarea "You can change this descrip"
type textarea "*"
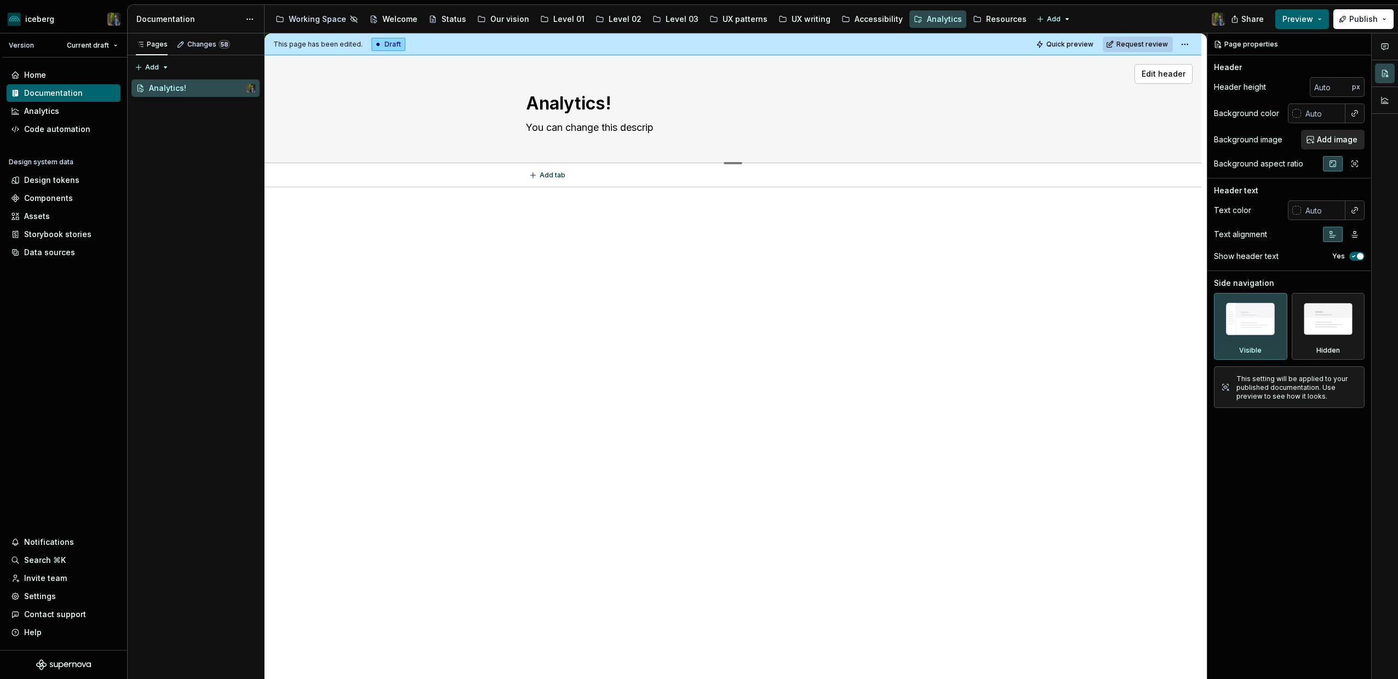
type textarea "You can change this descript"
type textarea "*"
type textarea "You can change this descripti"
type textarea "*"
type textarea "You can change this descriptio"
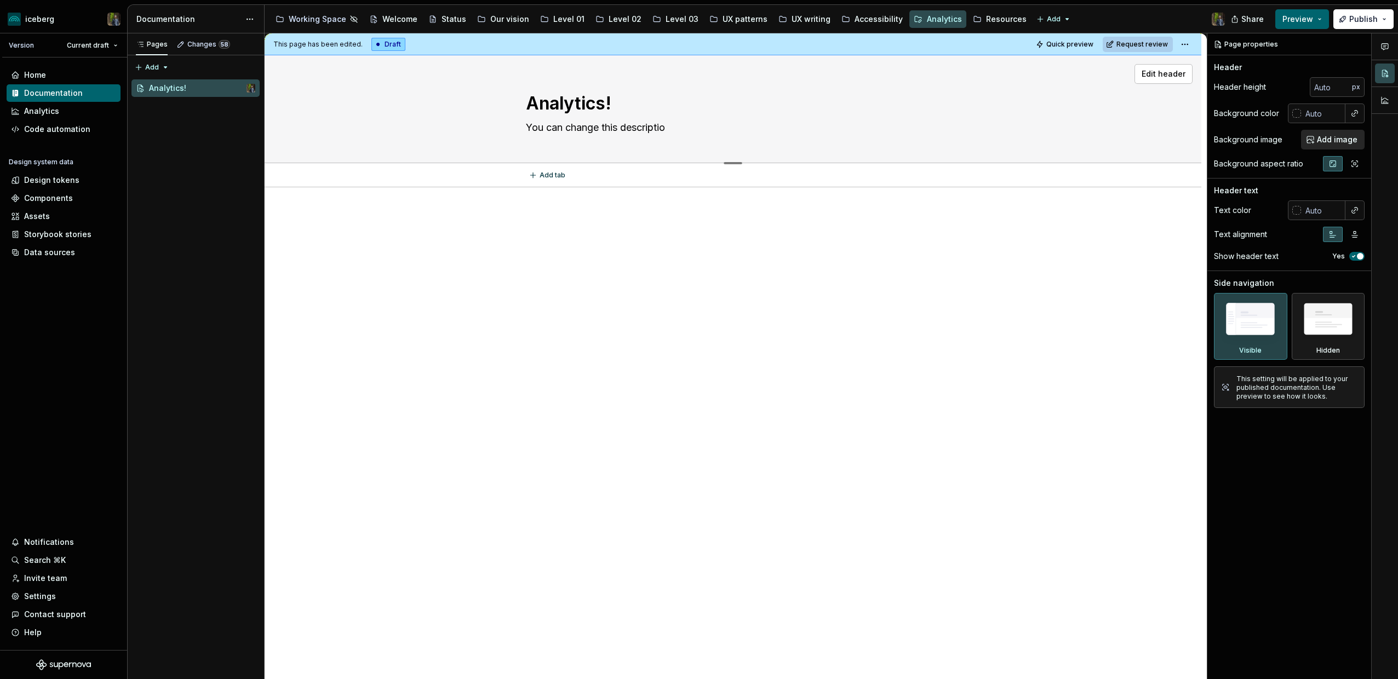
type textarea "*"
type textarea "You can change this description"
type textarea "*"
type textarea "You can change this description"
type textarea "*"
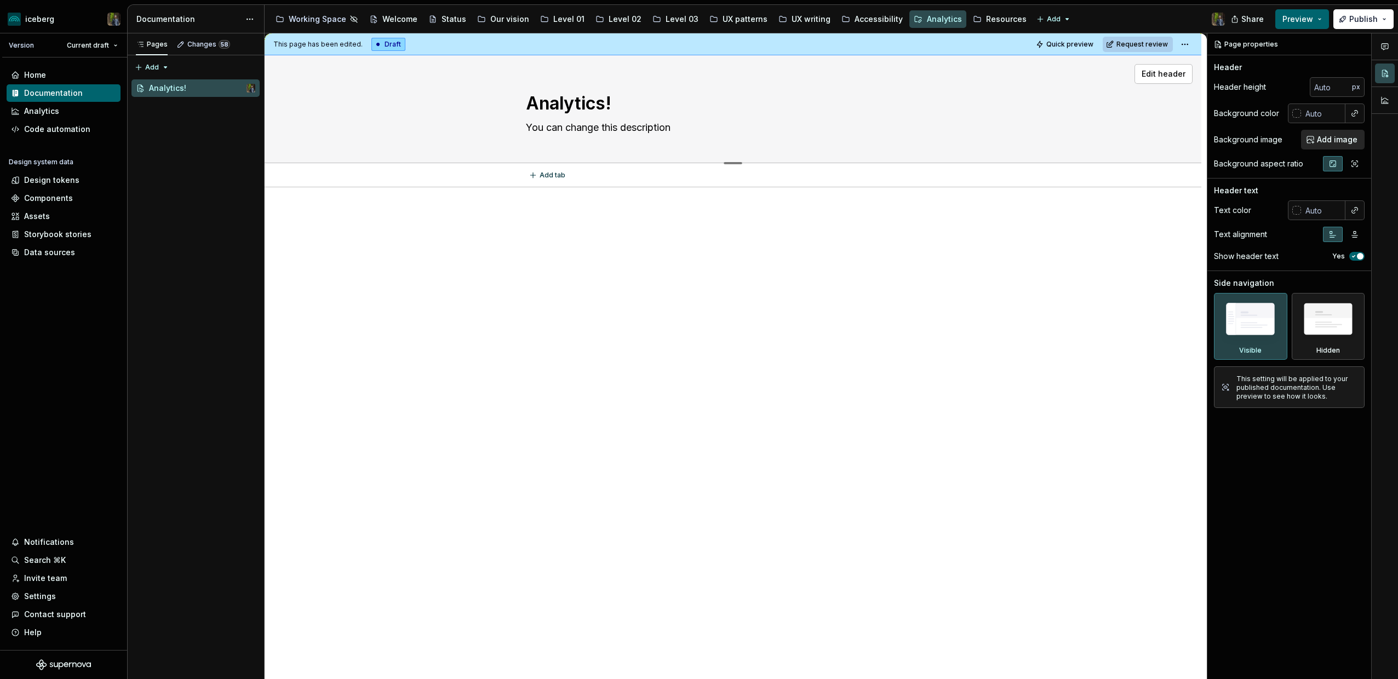
type textarea "You can change this description a"
type textarea "*"
type textarea "You can change this description as"
type textarea "*"
type textarea "You can change this description as"
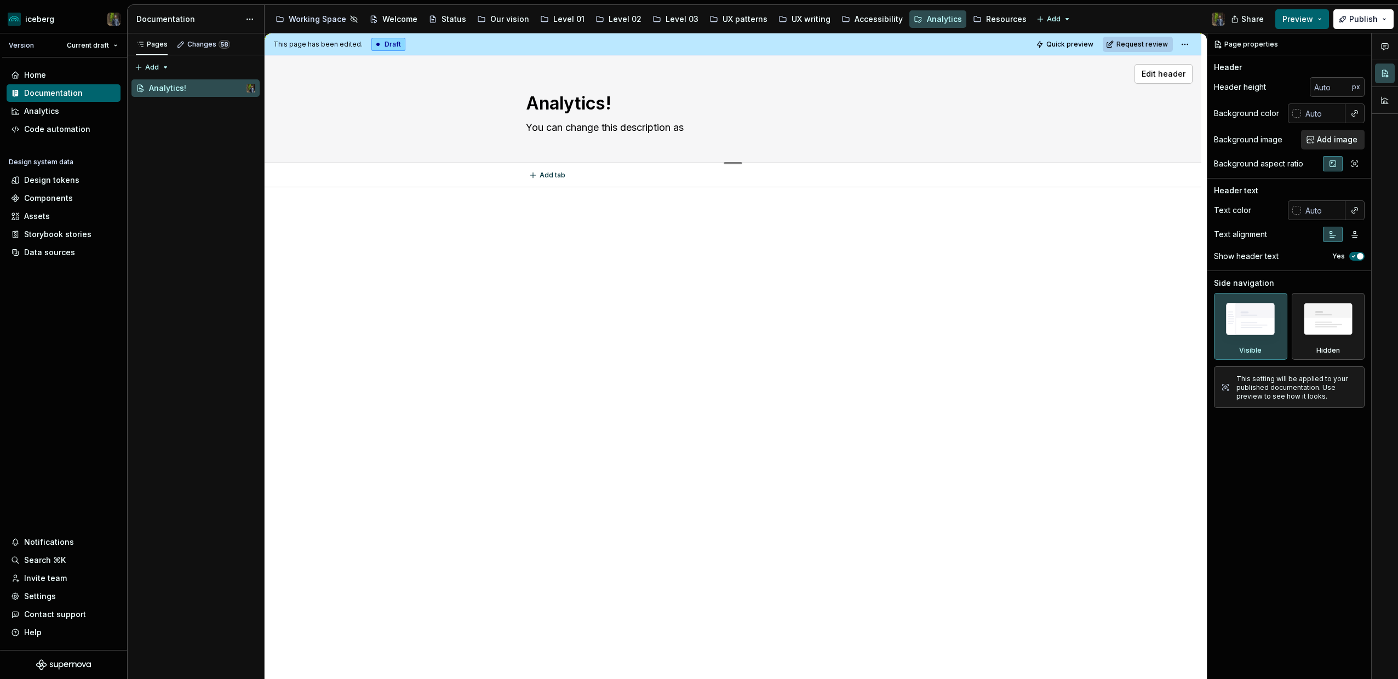
type textarea "*"
type textarea "You can change this description as w"
type textarea "*"
type textarea "You can change this description as we"
type textarea "*"
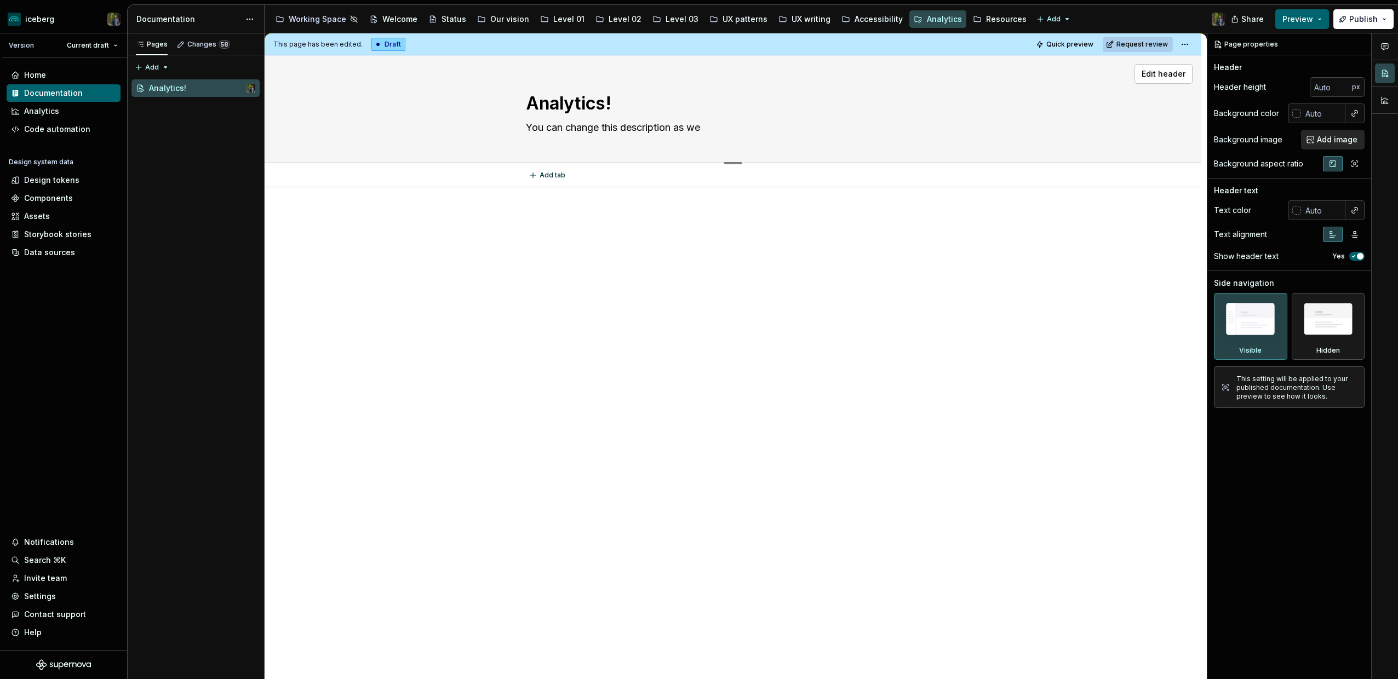
type textarea "You can change this description as wel"
type textarea "*"
type textarea "You can change this description as well"
click at [719, 128] on textarea "You can change this description as well" at bounding box center [731, 128] width 414 height 18
type textarea "*"
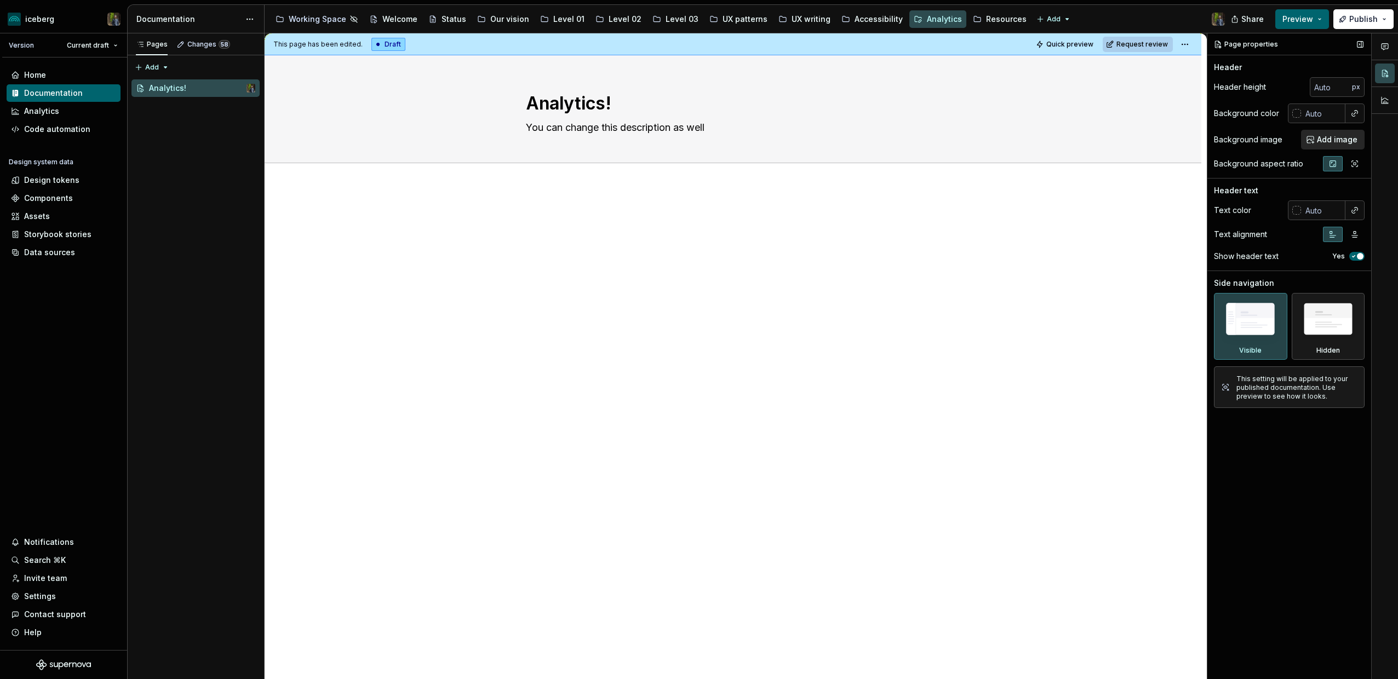
type textarea "You can change this description as well"
click at [179, 145] on div "Pages Changes 58 Add Accessibility guide for tree Page tree. Navigate the tree …" at bounding box center [195, 356] width 137 height 646
click at [325, 17] on div "Working Space" at bounding box center [318, 19] width 58 height 11
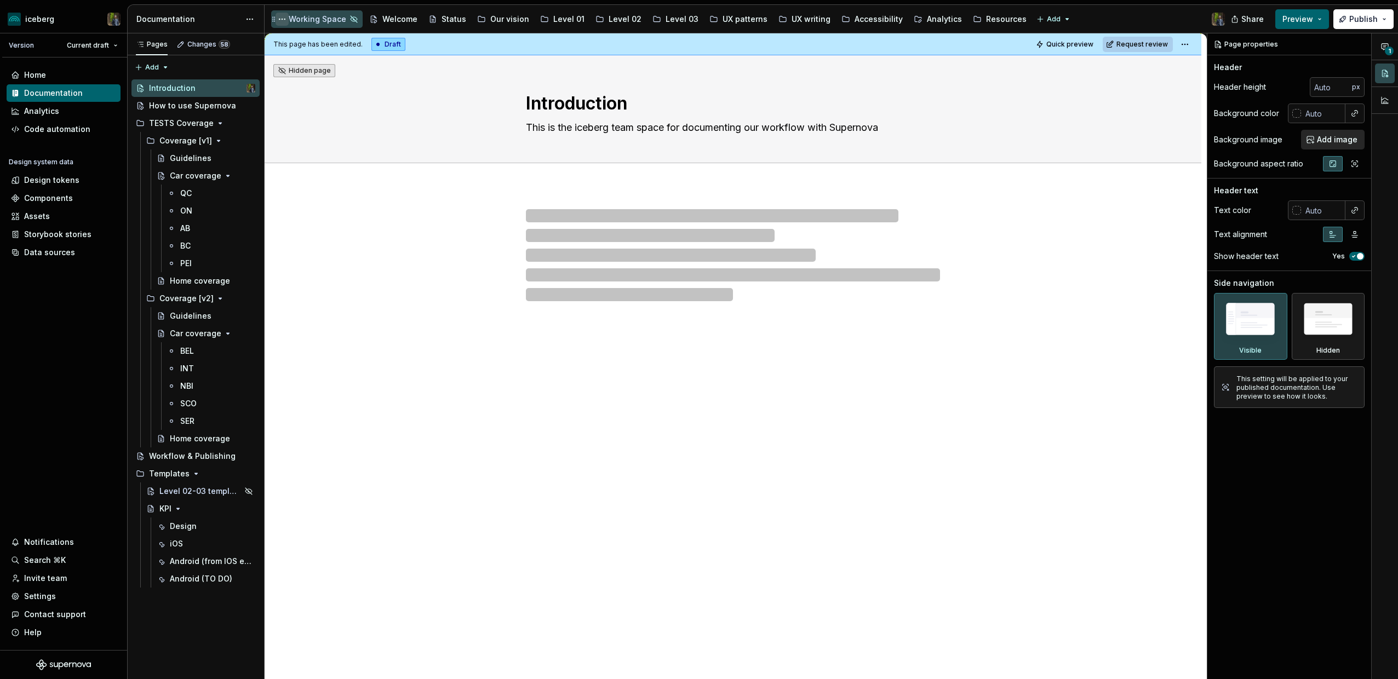
click at [282, 17] on button "Page tree" at bounding box center [282, 19] width 13 height 13
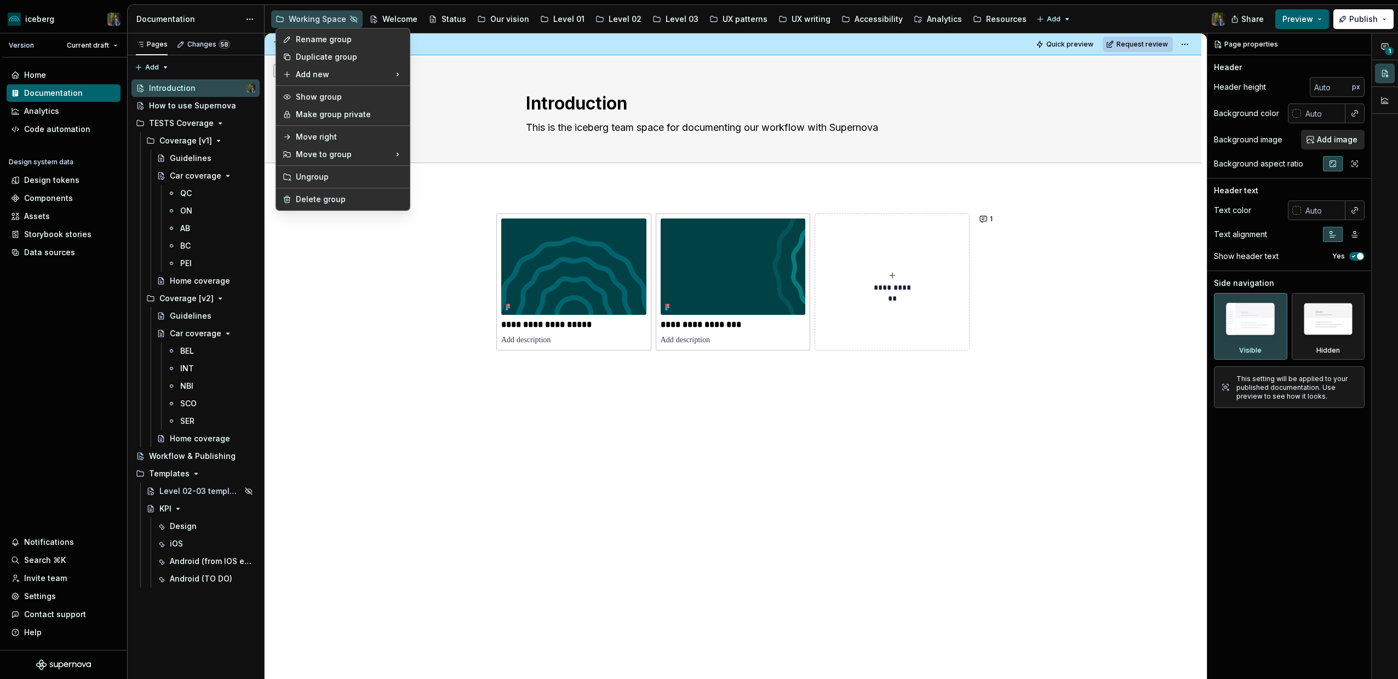
click at [371, 296] on html "iceberg Version Current draft Home Documentation Analytics Code automation Desi…" at bounding box center [699, 339] width 1398 height 679
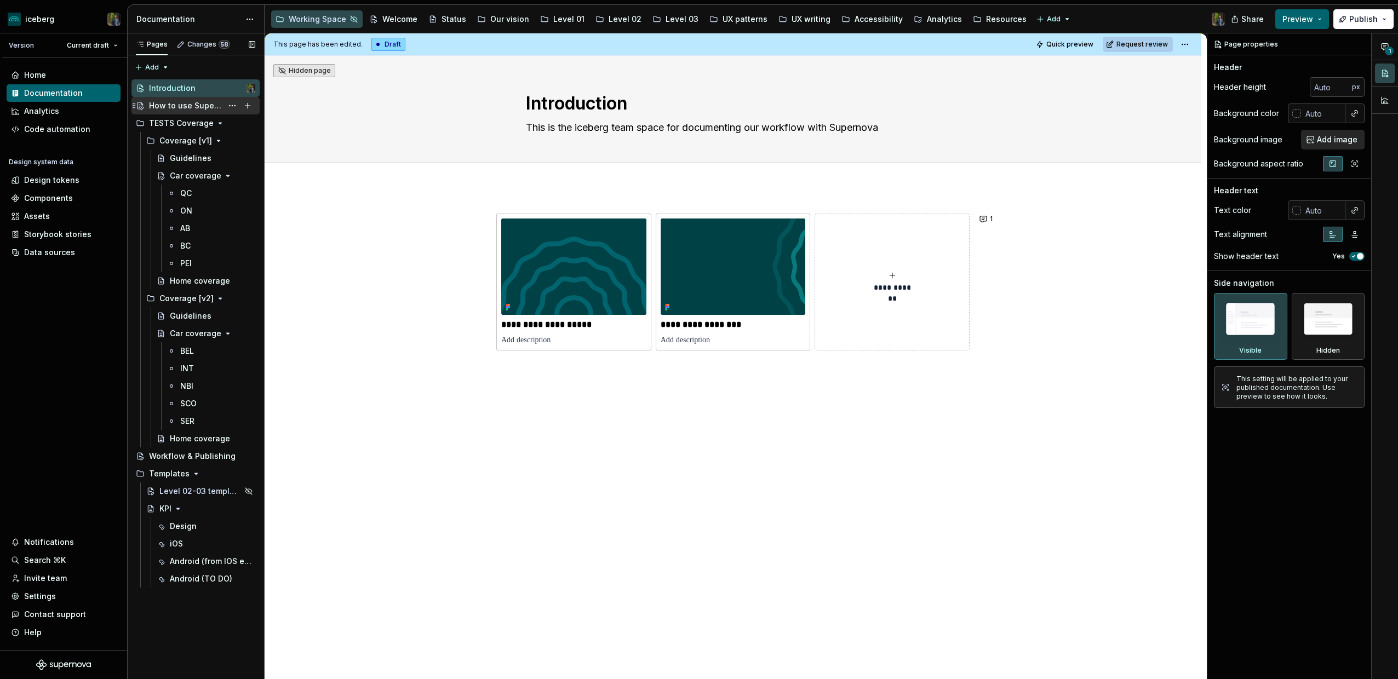
click at [202, 106] on div "How to use Supernova" at bounding box center [185, 105] width 73 height 11
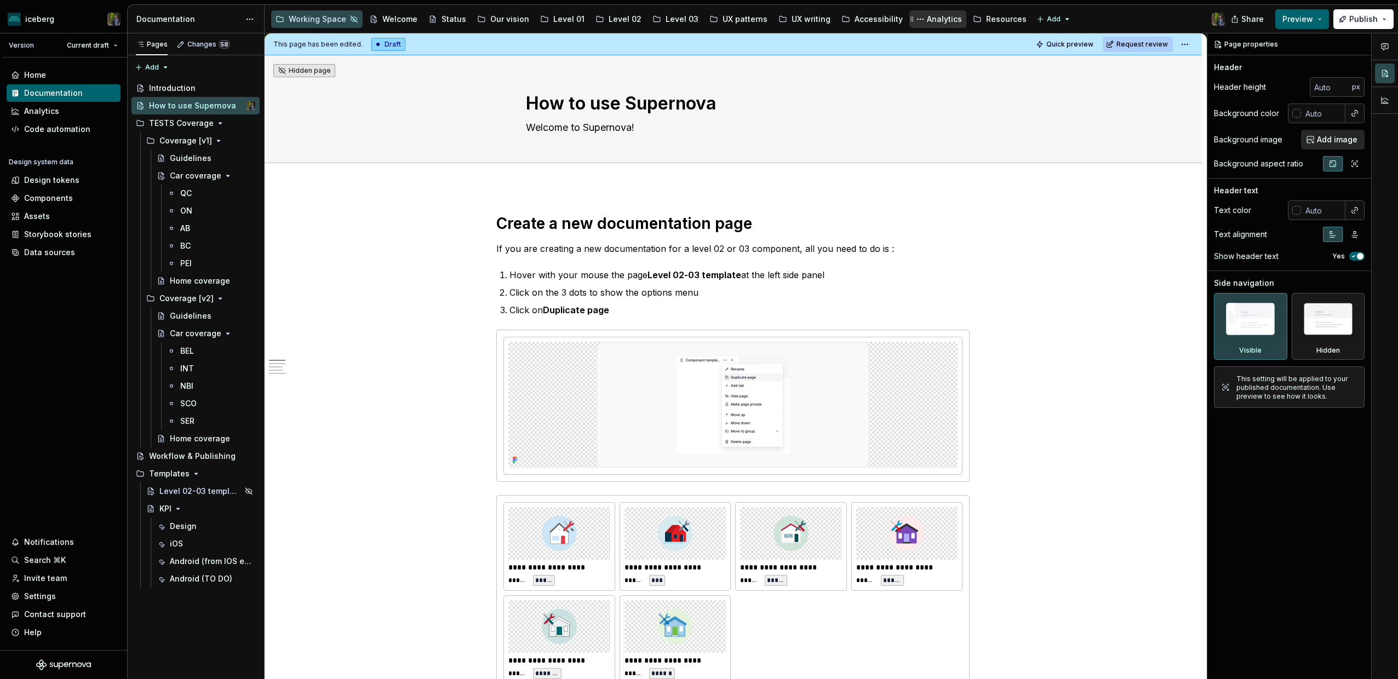
click at [928, 18] on div "Analytics" at bounding box center [944, 19] width 35 height 11
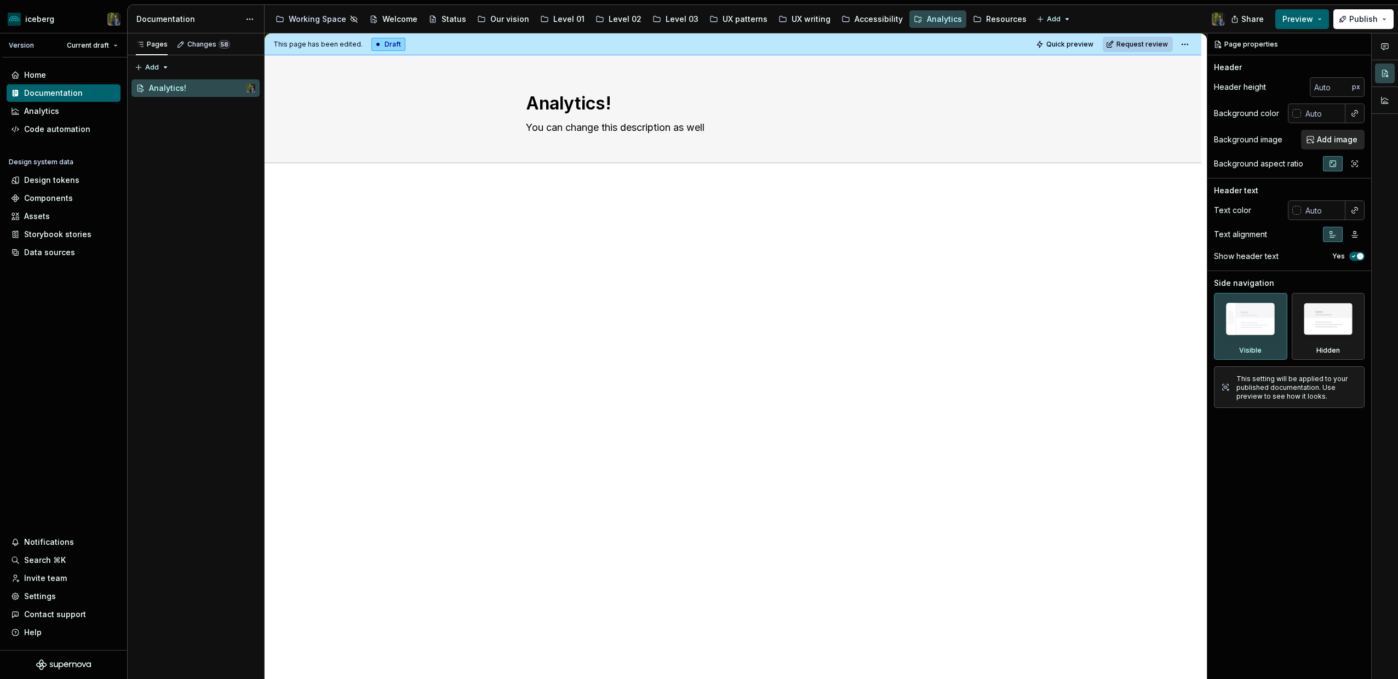
click at [557, 225] on p at bounding box center [732, 220] width 473 height 13
type textarea "*"
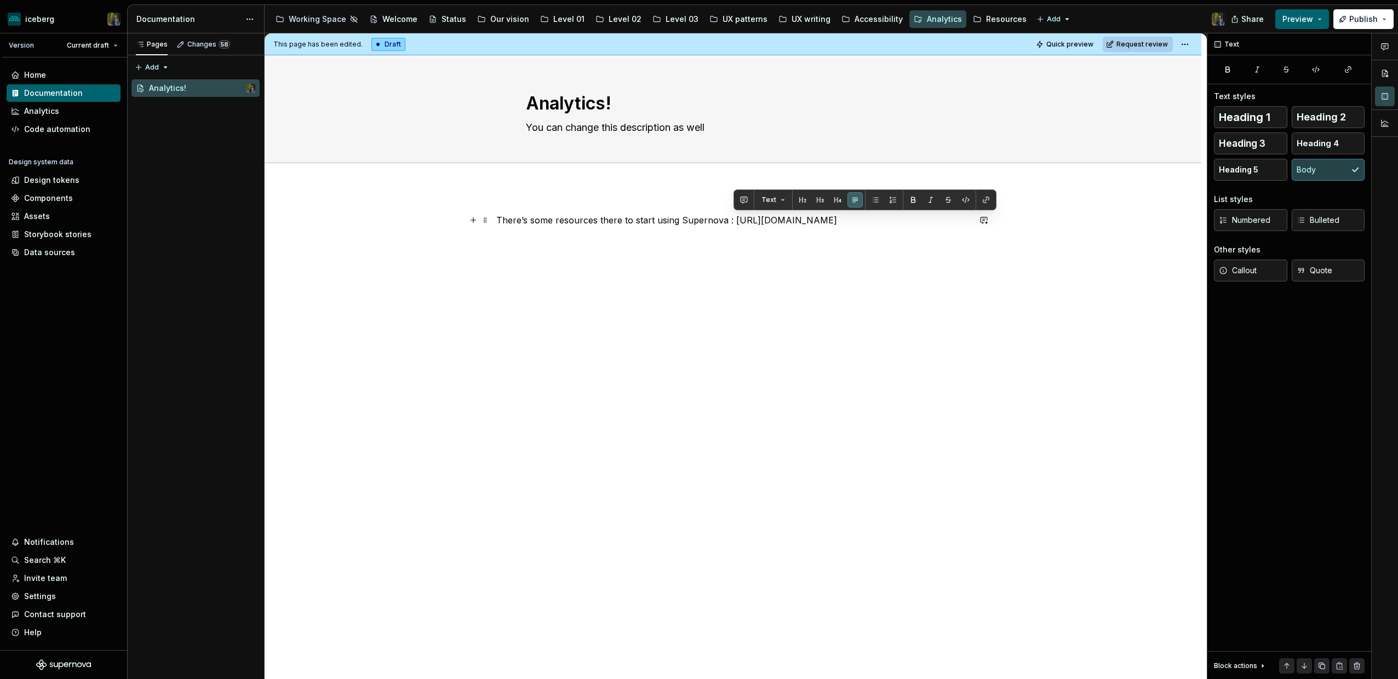
drag, startPoint x: 732, startPoint y: 220, endPoint x: 937, endPoint y: 231, distance: 205.2
click at [937, 227] on p "There’s some resources there to start using Supernova : [URL][DOMAIN_NAME]" at bounding box center [732, 220] width 473 height 13
click at [982, 199] on button "button" at bounding box center [985, 199] width 15 height 15
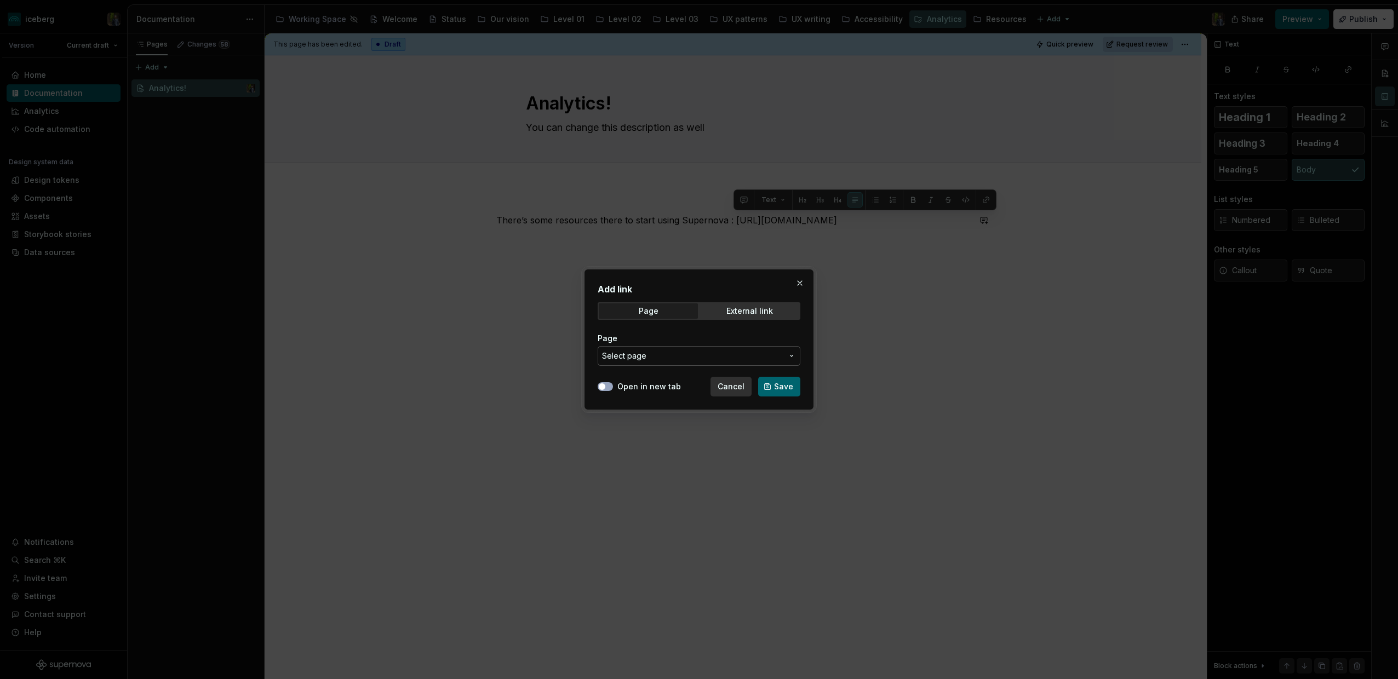
click at [674, 354] on span "Select page" at bounding box center [692, 356] width 181 height 11
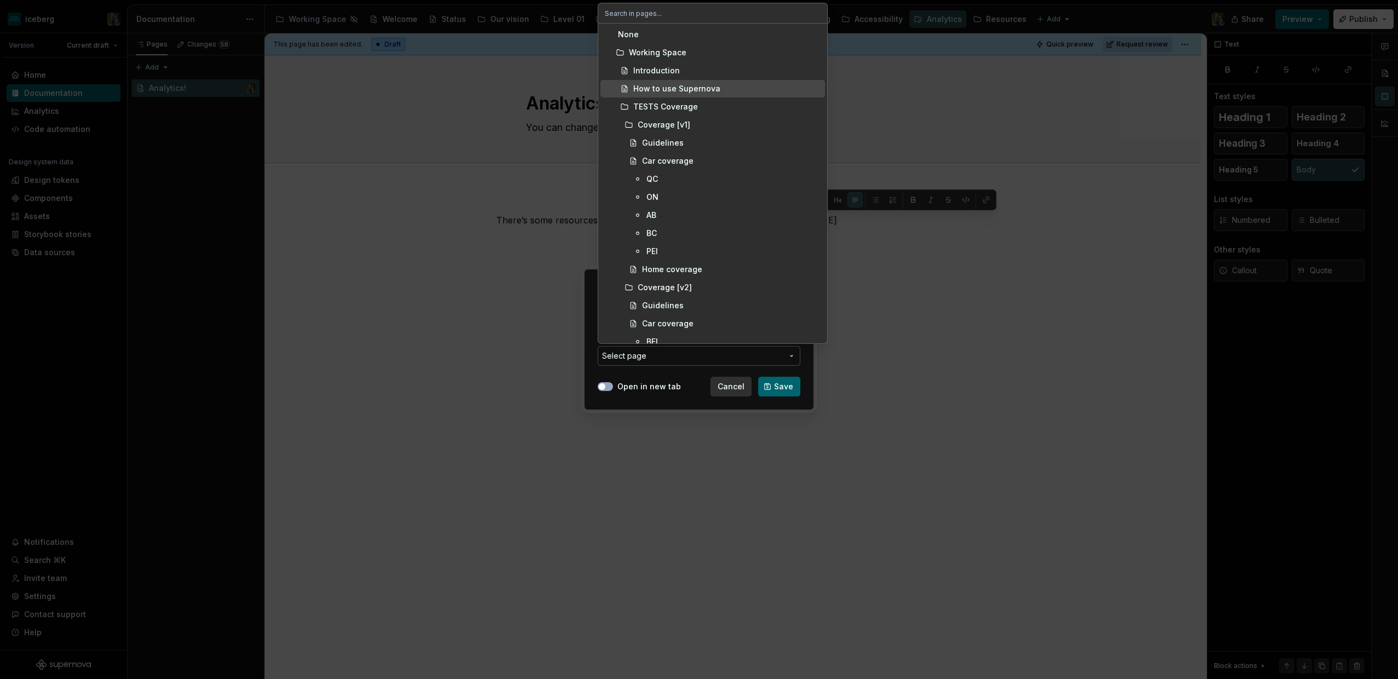
click at [683, 90] on div "How to use Supernova" at bounding box center [676, 88] width 87 height 11
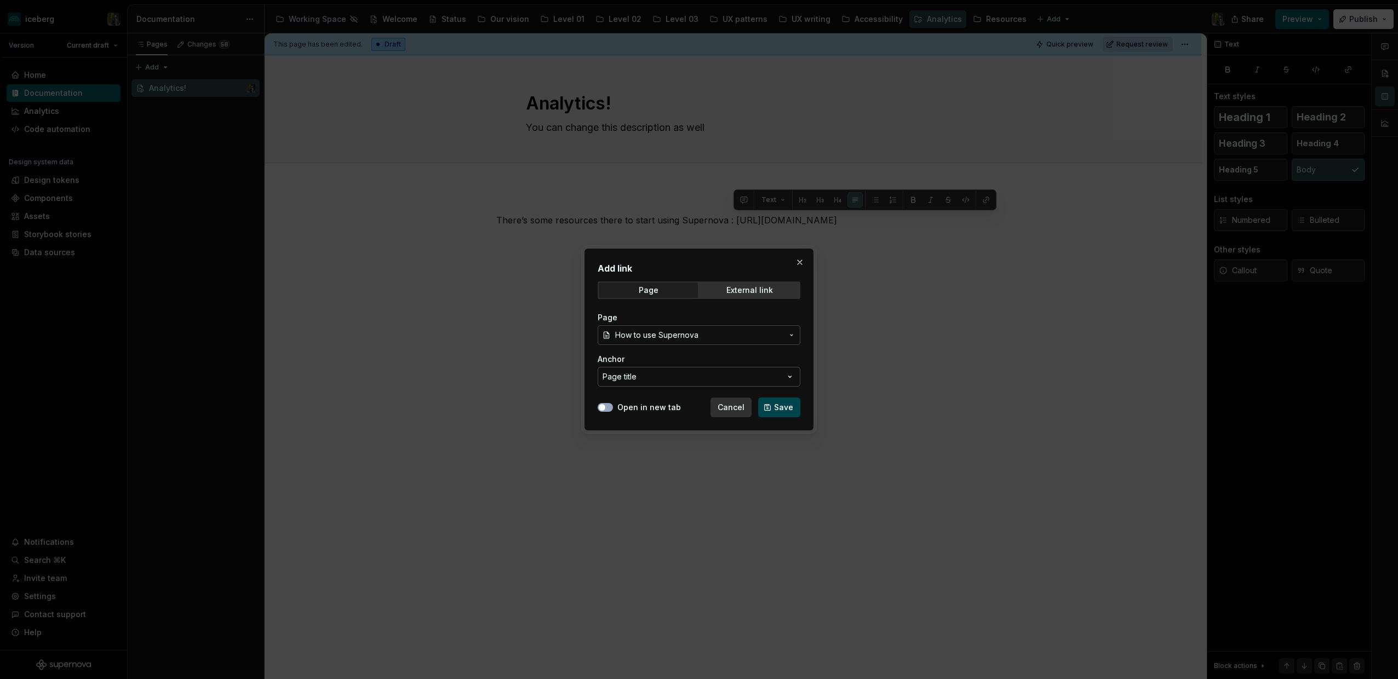
click at [772, 408] on button "Save" at bounding box center [779, 408] width 42 height 20
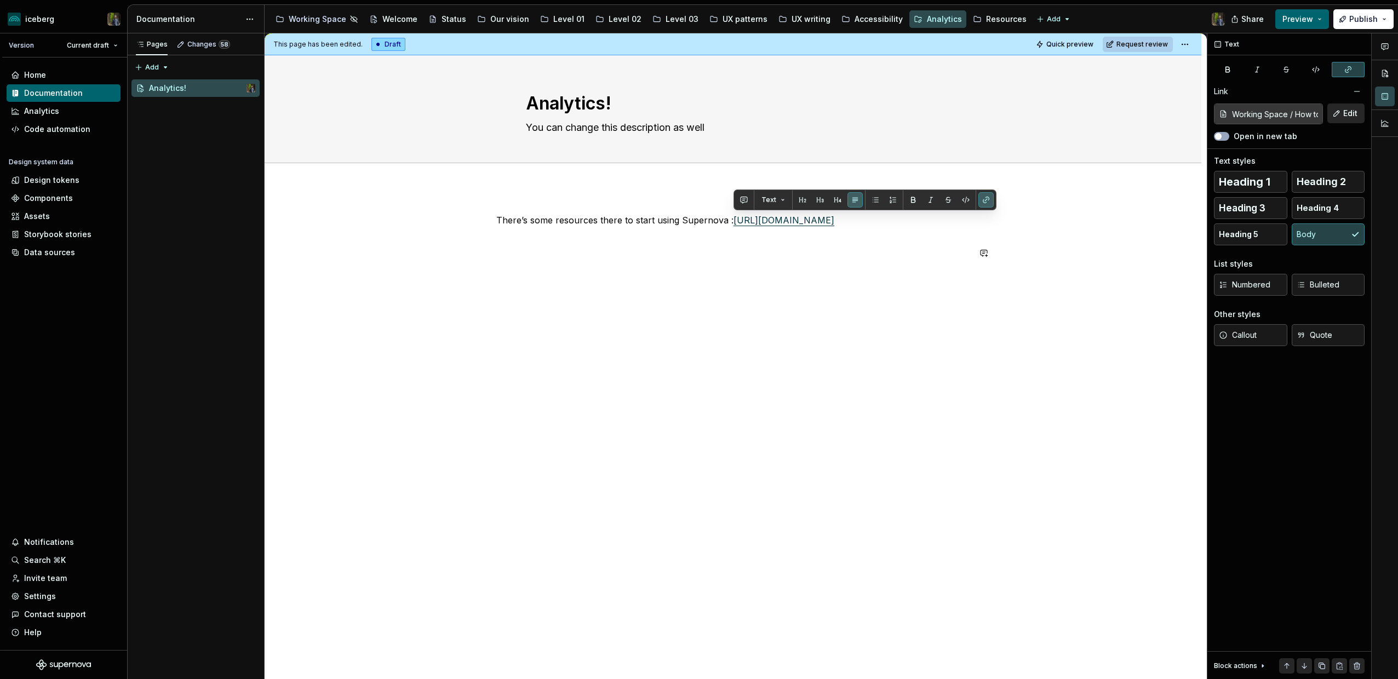
click at [820, 260] on div "There’s some resources there to start using Supernova : [URL][DOMAIN_NAME]" at bounding box center [732, 241] width 473 height 55
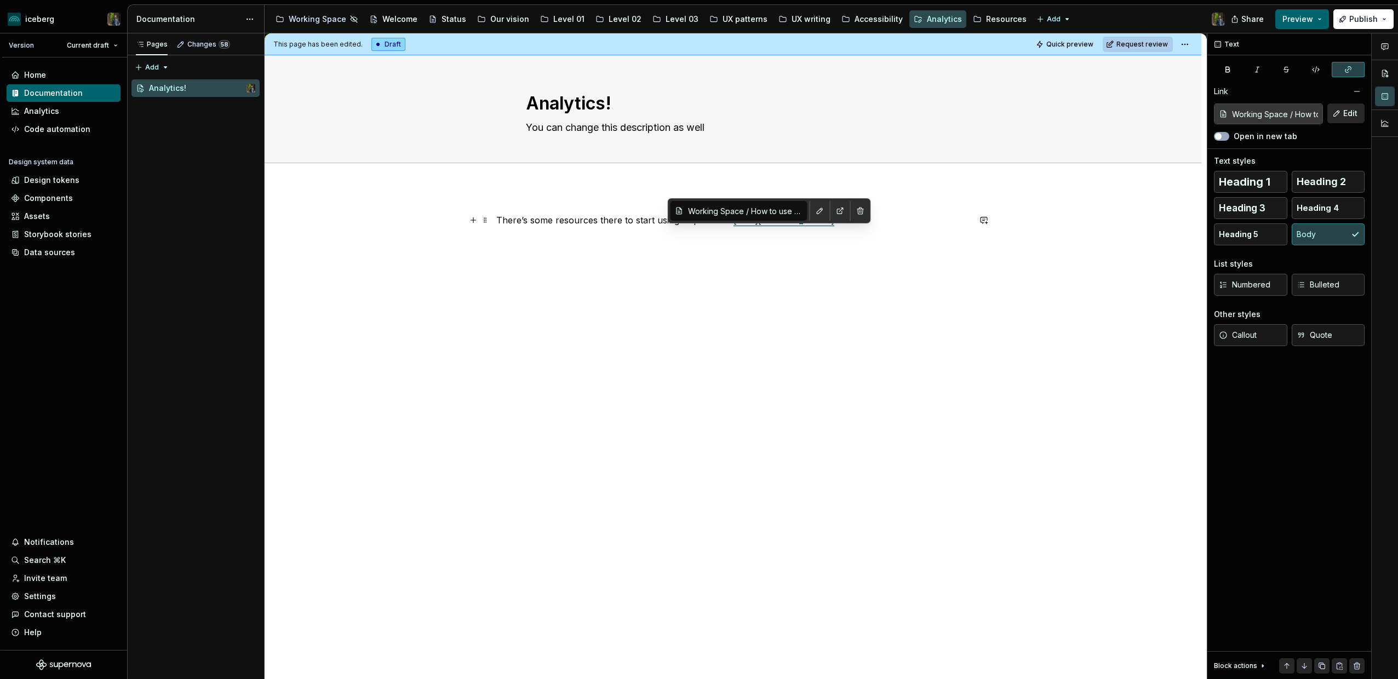
click at [757, 226] on link "[URL][DOMAIN_NAME]" at bounding box center [784, 220] width 101 height 11
click at [834, 226] on link "[URL][DOMAIN_NAME]" at bounding box center [784, 220] width 101 height 11
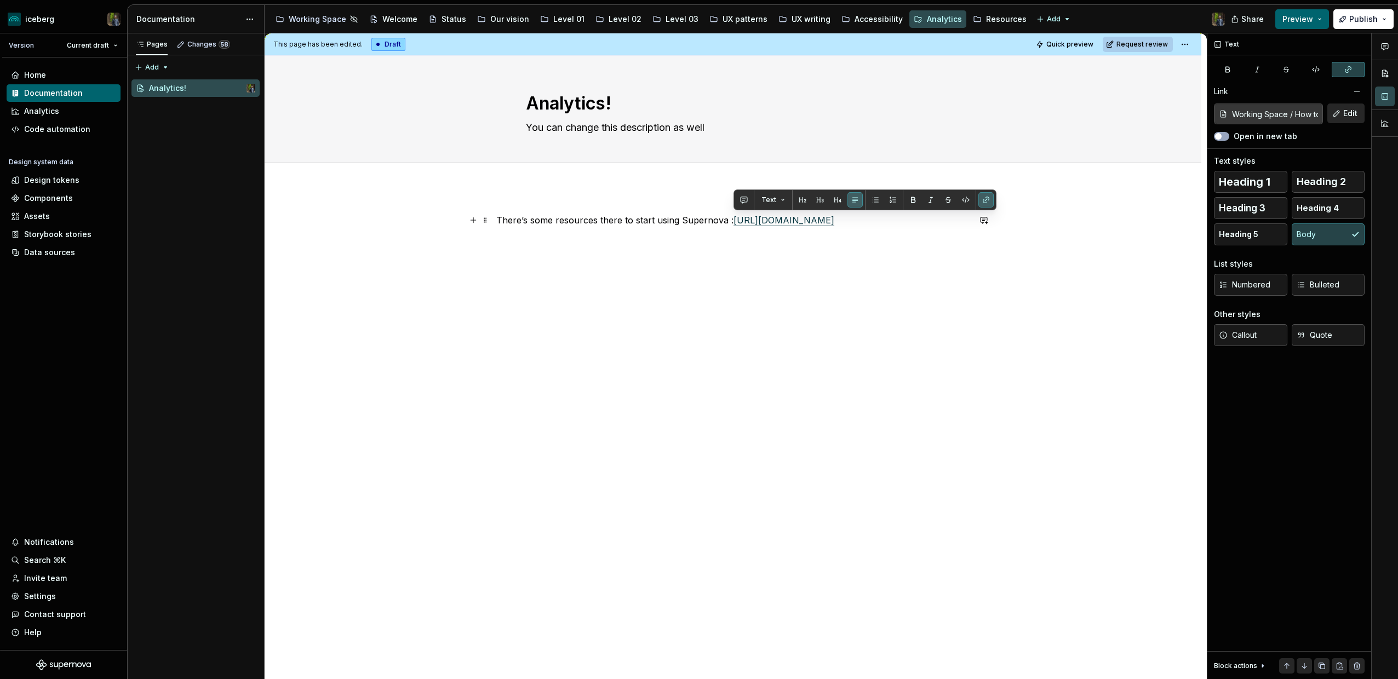
drag, startPoint x: 944, startPoint y: 233, endPoint x: 734, endPoint y: 224, distance: 210.6
click at [734, 224] on p "There’s some resources there to start using Supernova : [URL][DOMAIN_NAME]" at bounding box center [732, 220] width 473 height 13
click at [719, 245] on div "There’s some resources there to start using Supernova : [URL][DOMAIN_NAME]" at bounding box center [732, 235] width 473 height 42
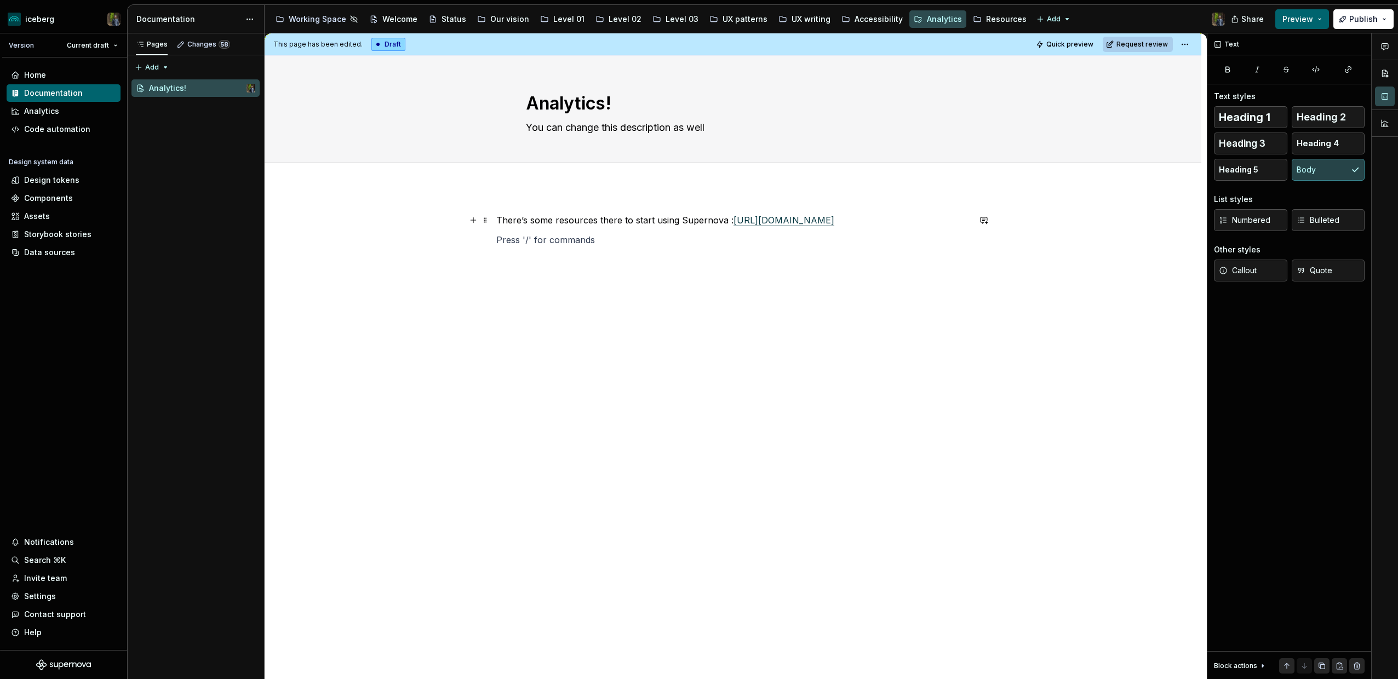
type textarea "*"
click at [553, 174] on span "Add tab" at bounding box center [553, 175] width 26 height 9
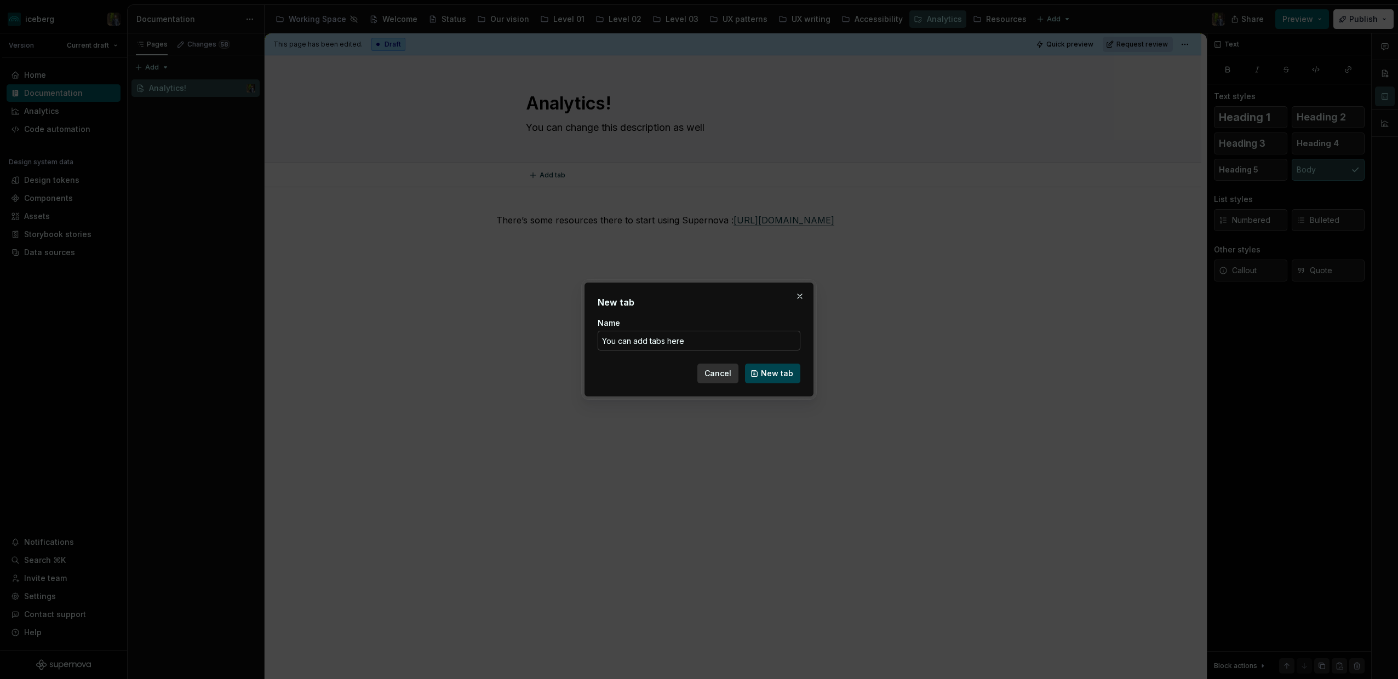
type input "You can add tabs here"
click at [762, 375] on button "New tab" at bounding box center [772, 374] width 55 height 20
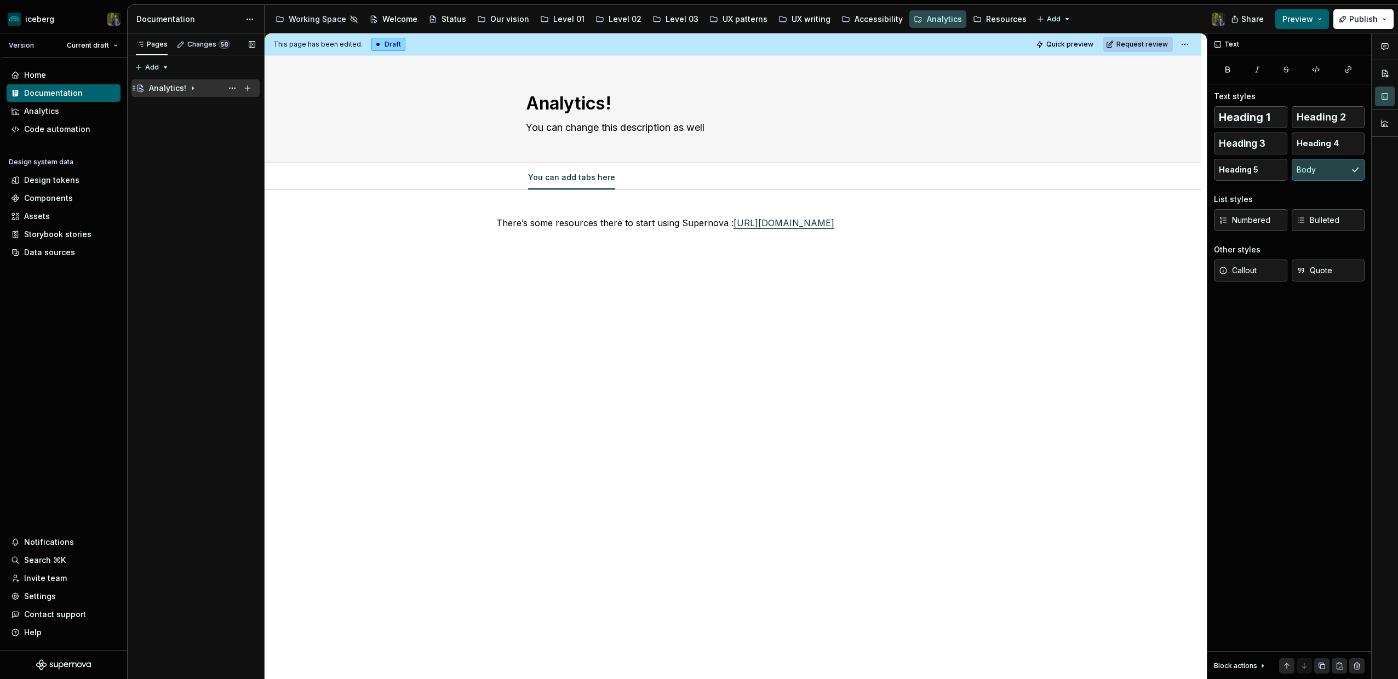
click at [192, 89] on icon "Page tree" at bounding box center [192, 88] width 9 height 9
click at [192, 89] on icon "Page tree" at bounding box center [193, 88] width 3 height 1
type textarea "*"
click at [50, 579] on div "Invite team" at bounding box center [45, 578] width 43 height 11
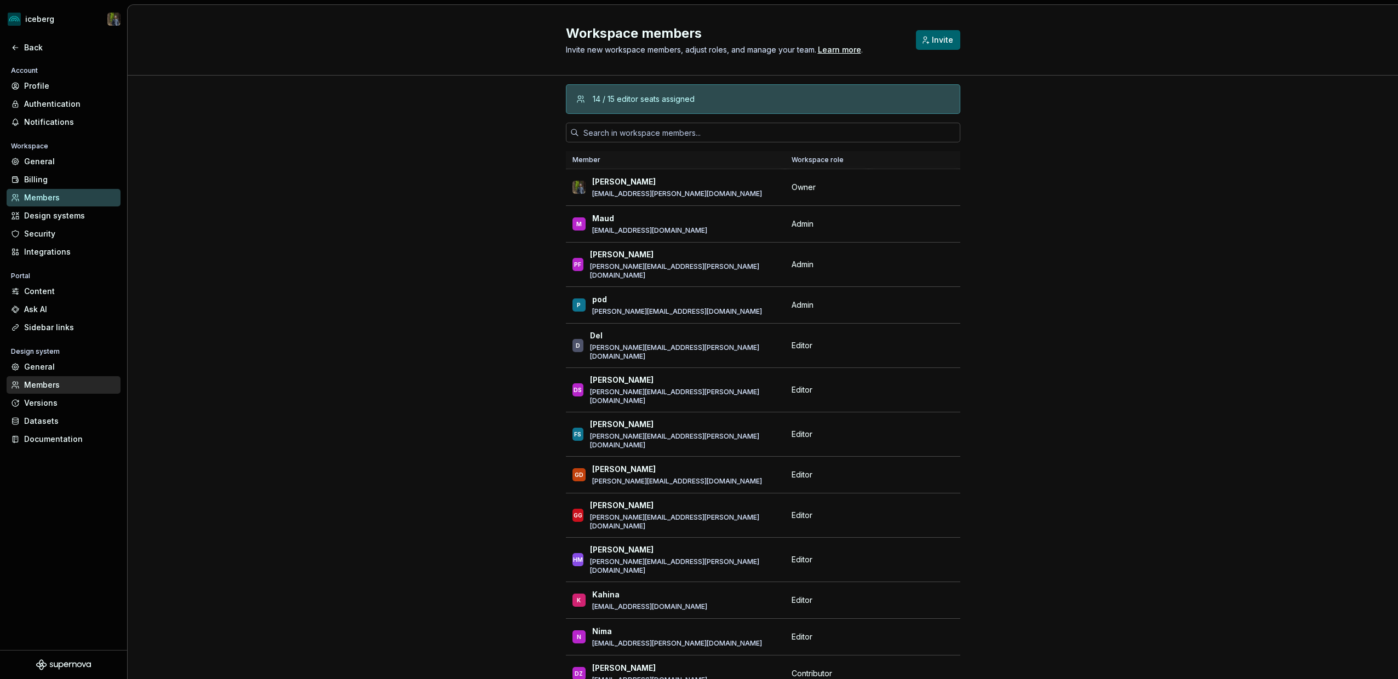
click at [42, 380] on div "Members" at bounding box center [70, 385] width 92 height 11
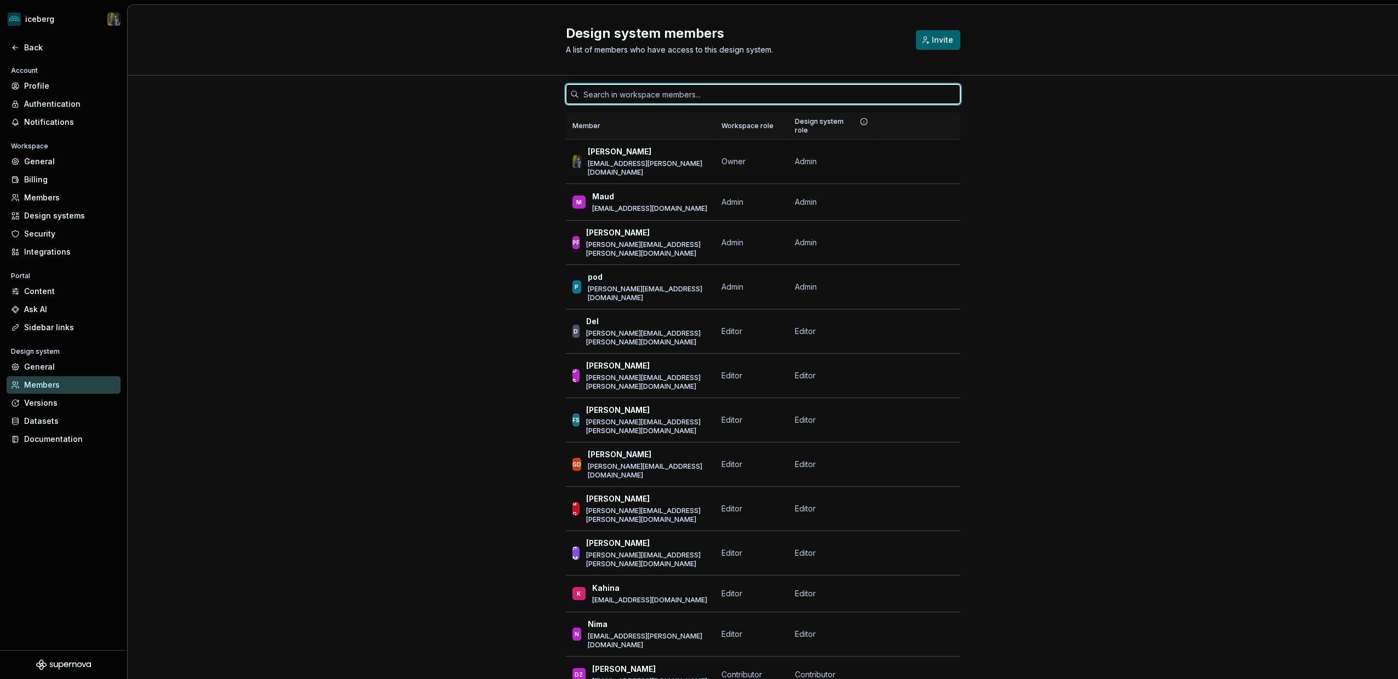
click at [645, 95] on input "text" at bounding box center [769, 94] width 381 height 20
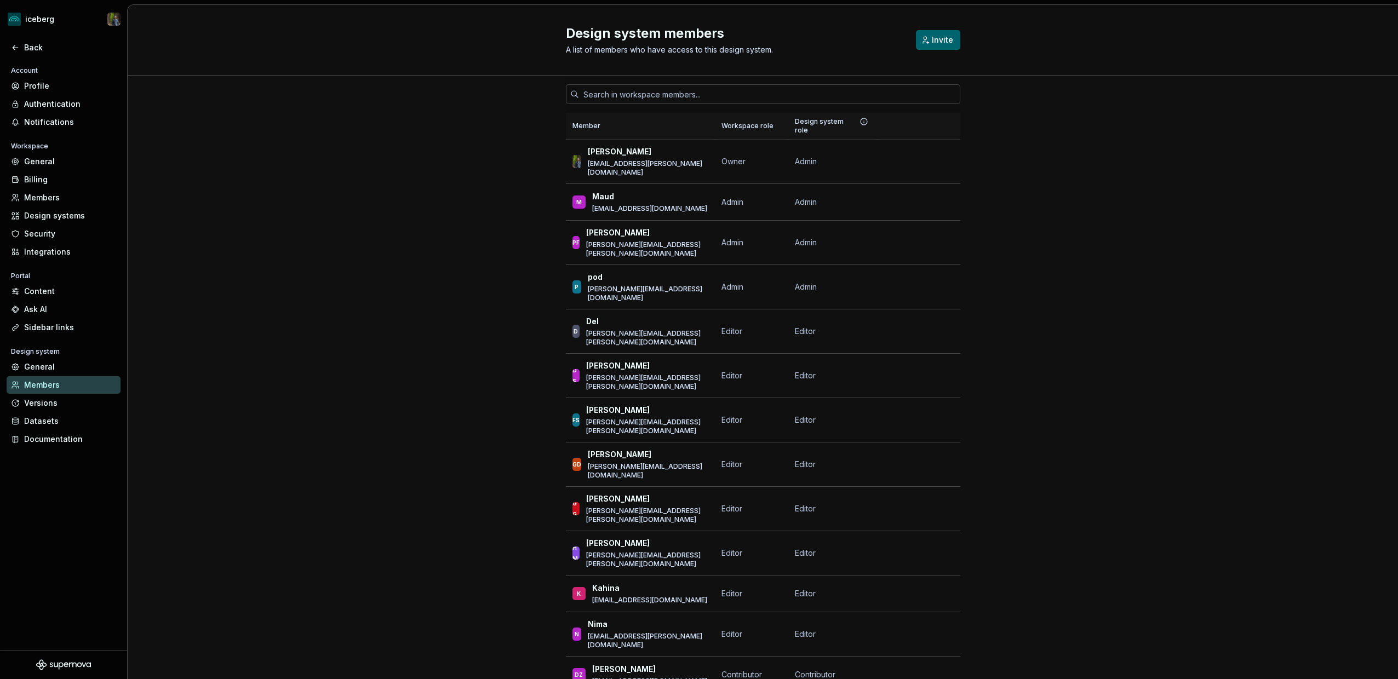
click at [697, 93] on input "text" at bounding box center [769, 94] width 381 height 20
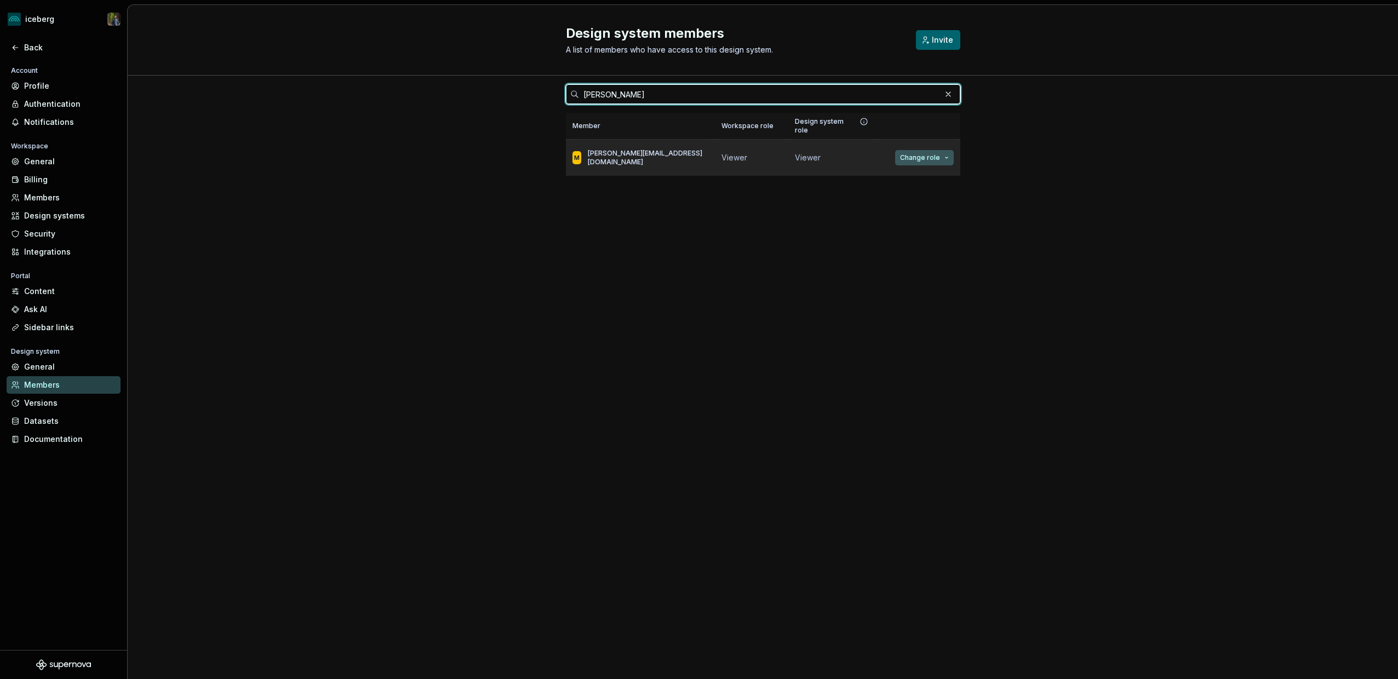
type input "[PERSON_NAME]"
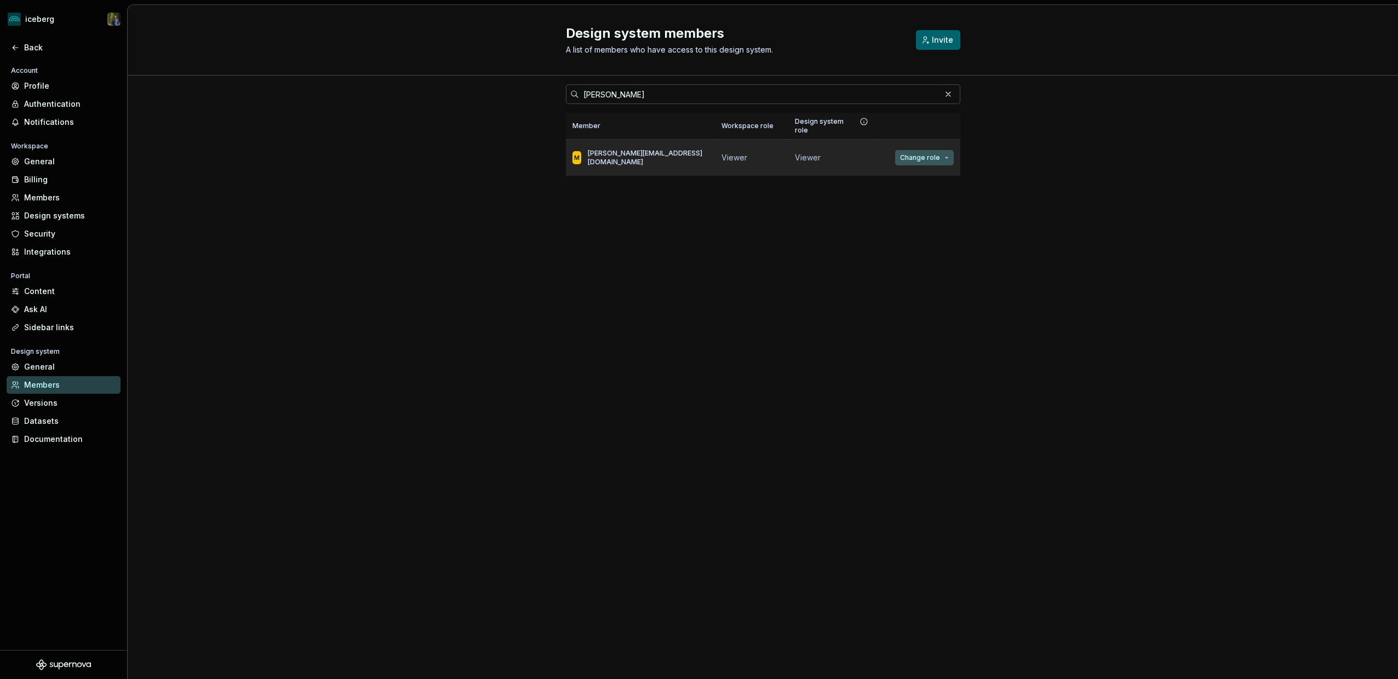
click at [917, 153] on span "Change role" at bounding box center [920, 157] width 40 height 9
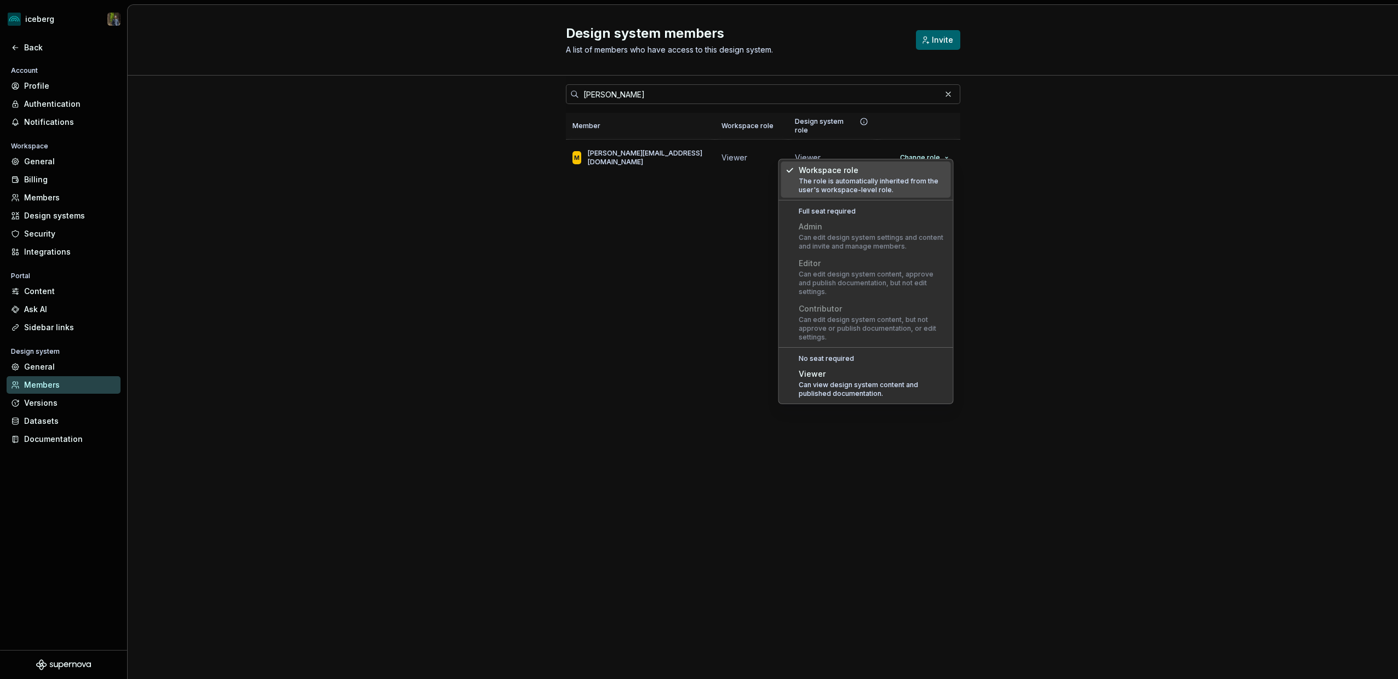
click at [531, 199] on div "[PERSON_NAME] Member Workspace role Design system role M [PERSON_NAME][EMAIL_AD…" at bounding box center [763, 147] width 1270 height 142
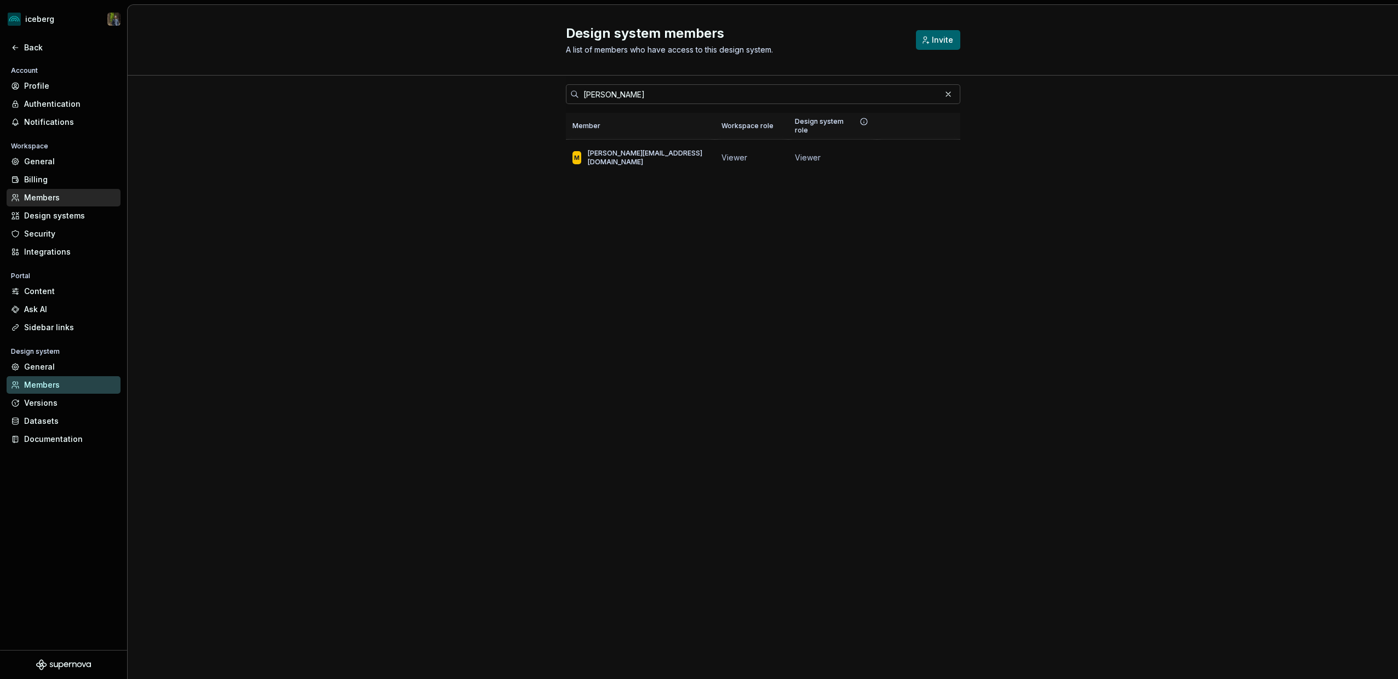
click at [55, 204] on div "Members" at bounding box center [64, 198] width 114 height 18
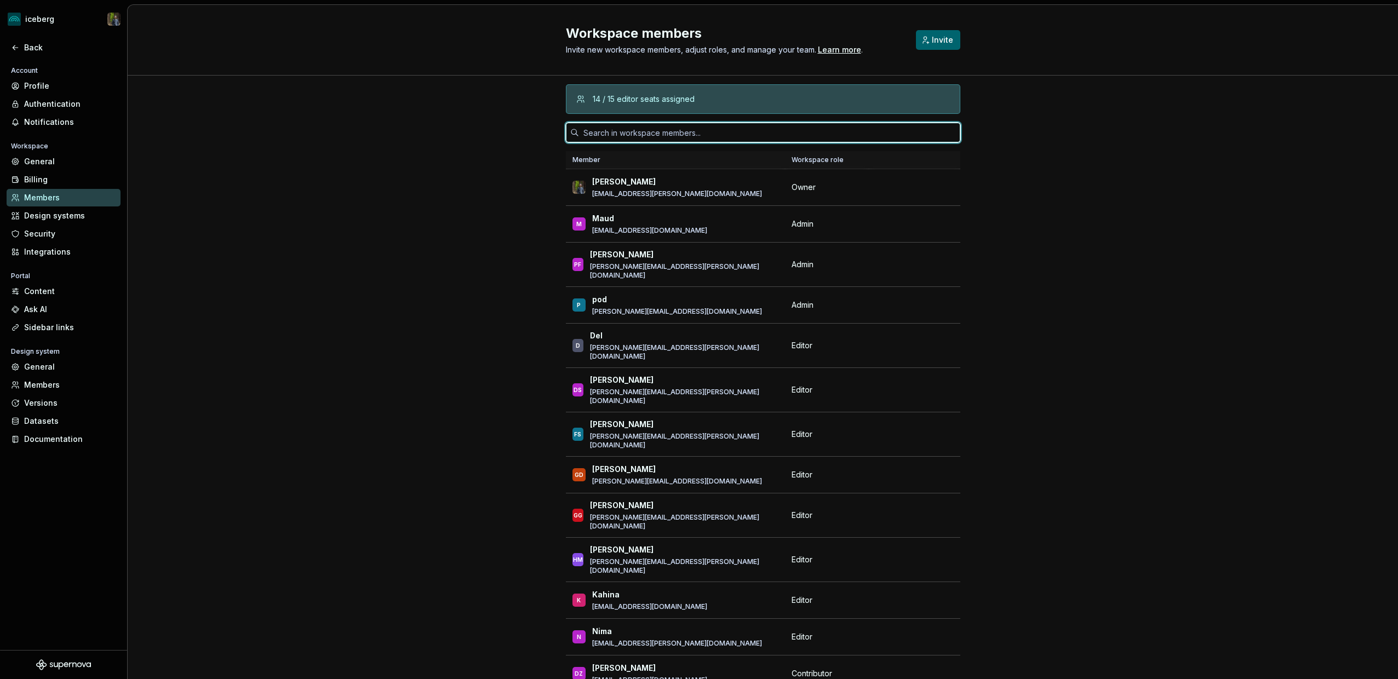
click at [639, 133] on input "text" at bounding box center [769, 133] width 381 height 20
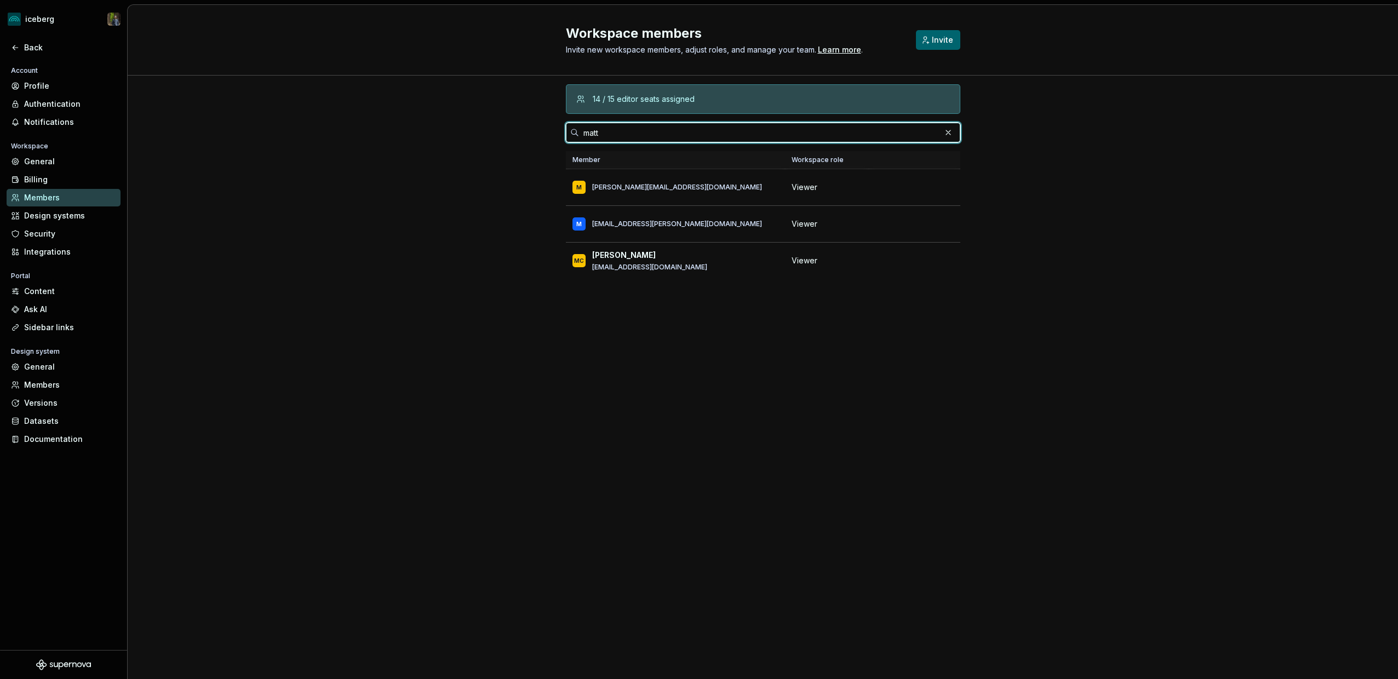
type input "matt"
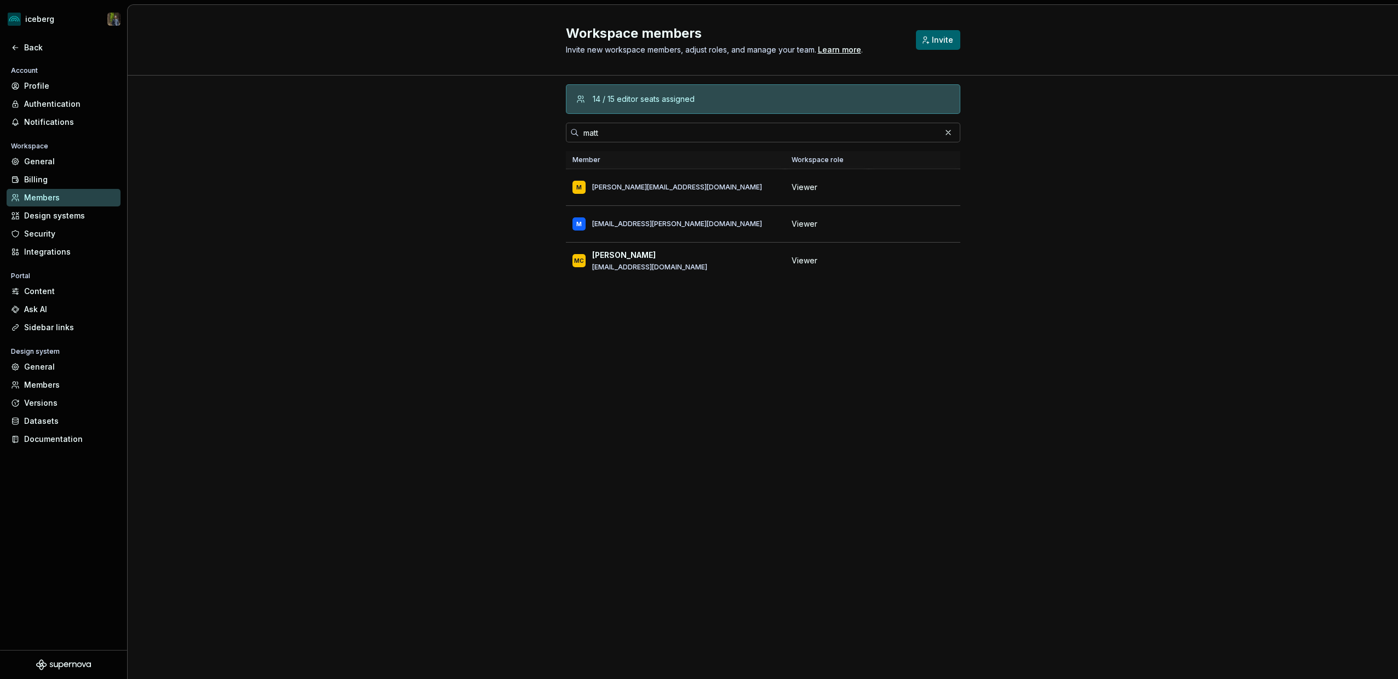
click at [496, 224] on div "14 / 15 editor seats assigned [PERSON_NAME] Member Workspace role M [PERSON_NAM…" at bounding box center [763, 378] width 1270 height 604
click at [897, 185] on span "Change role" at bounding box center [900, 187] width 40 height 9
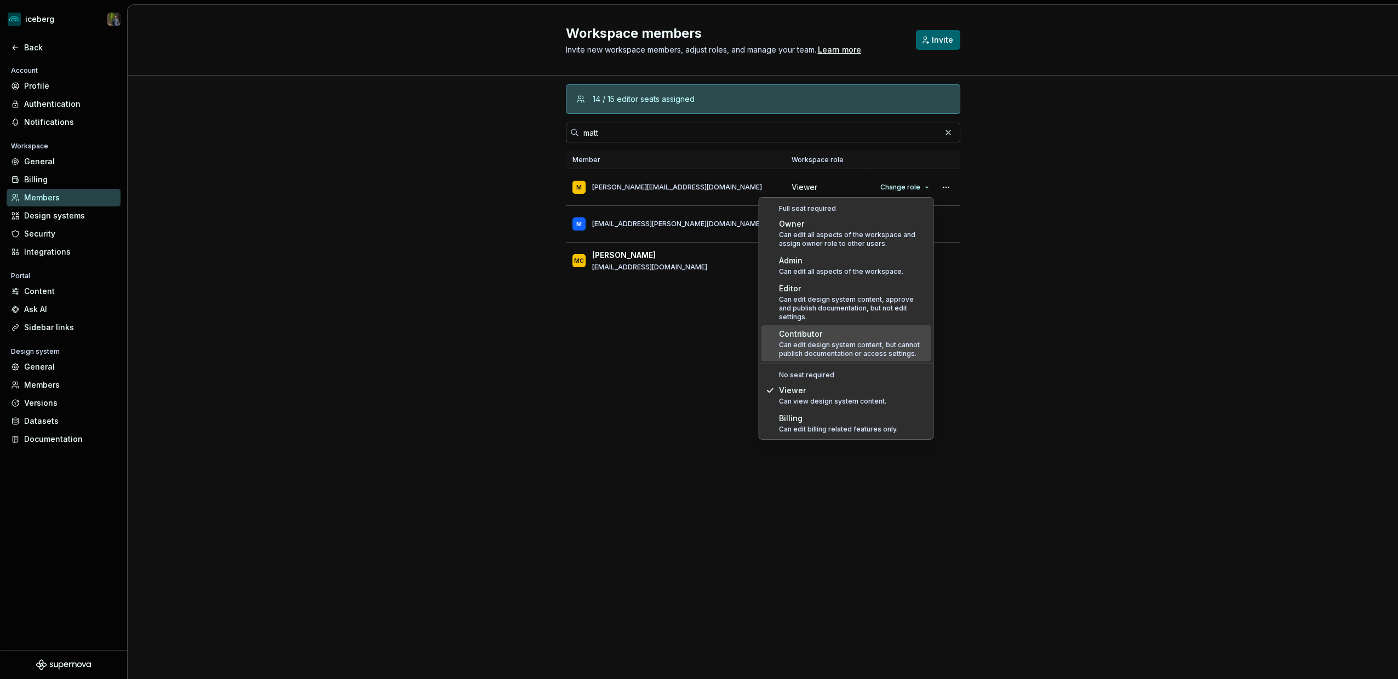
click at [843, 329] on div "Contributor" at bounding box center [853, 334] width 148 height 11
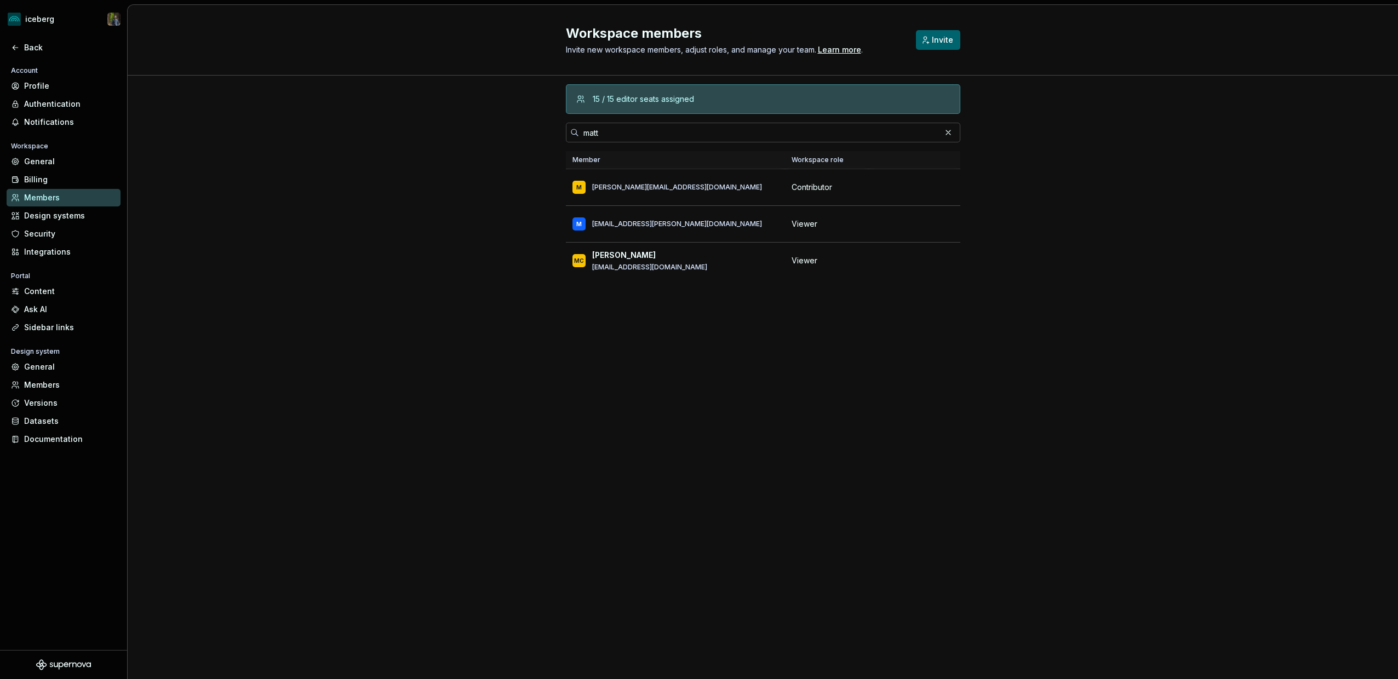
click at [403, 283] on div "15 / 15 editor seats assigned [PERSON_NAME] Member Workspace role M [PERSON_NAM…" at bounding box center [763, 378] width 1270 height 604
click at [21, 49] on div "Back" at bounding box center [63, 47] width 105 height 11
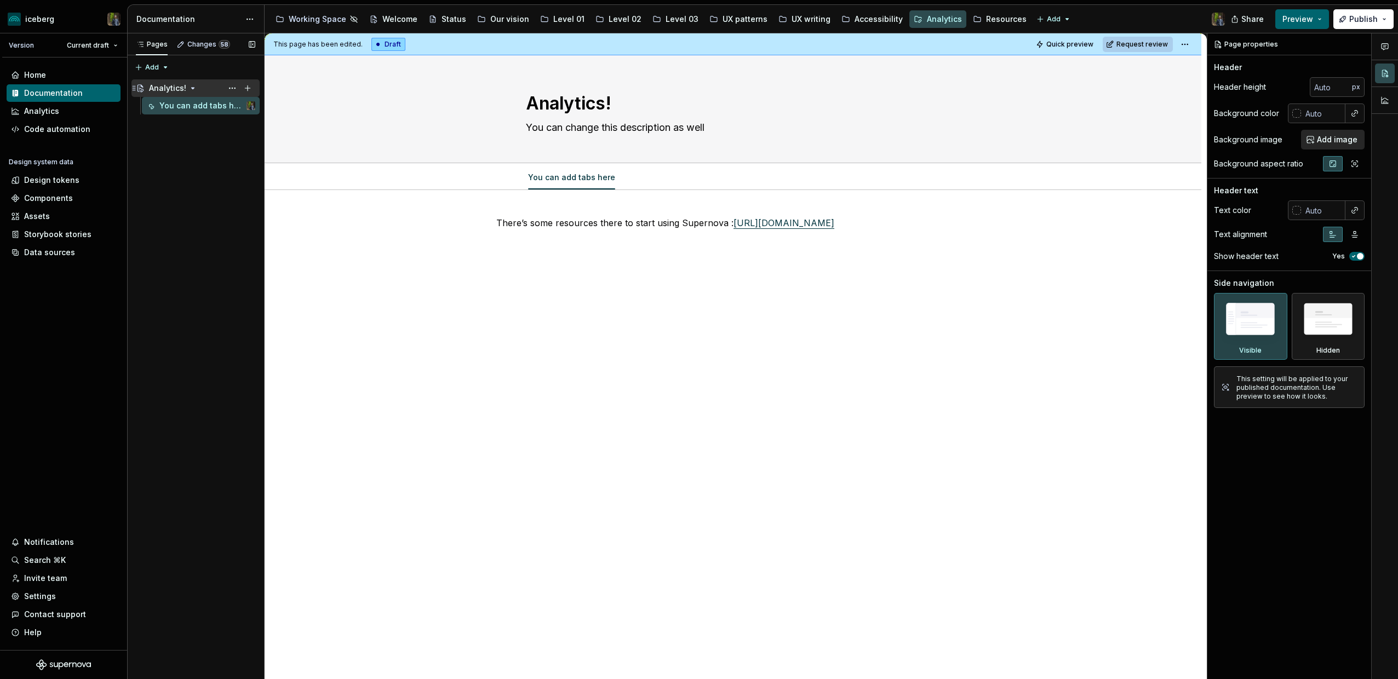
click at [196, 86] on div "Analytics!" at bounding box center [202, 88] width 106 height 15
click at [232, 85] on button "Page tree" at bounding box center [232, 88] width 15 height 15
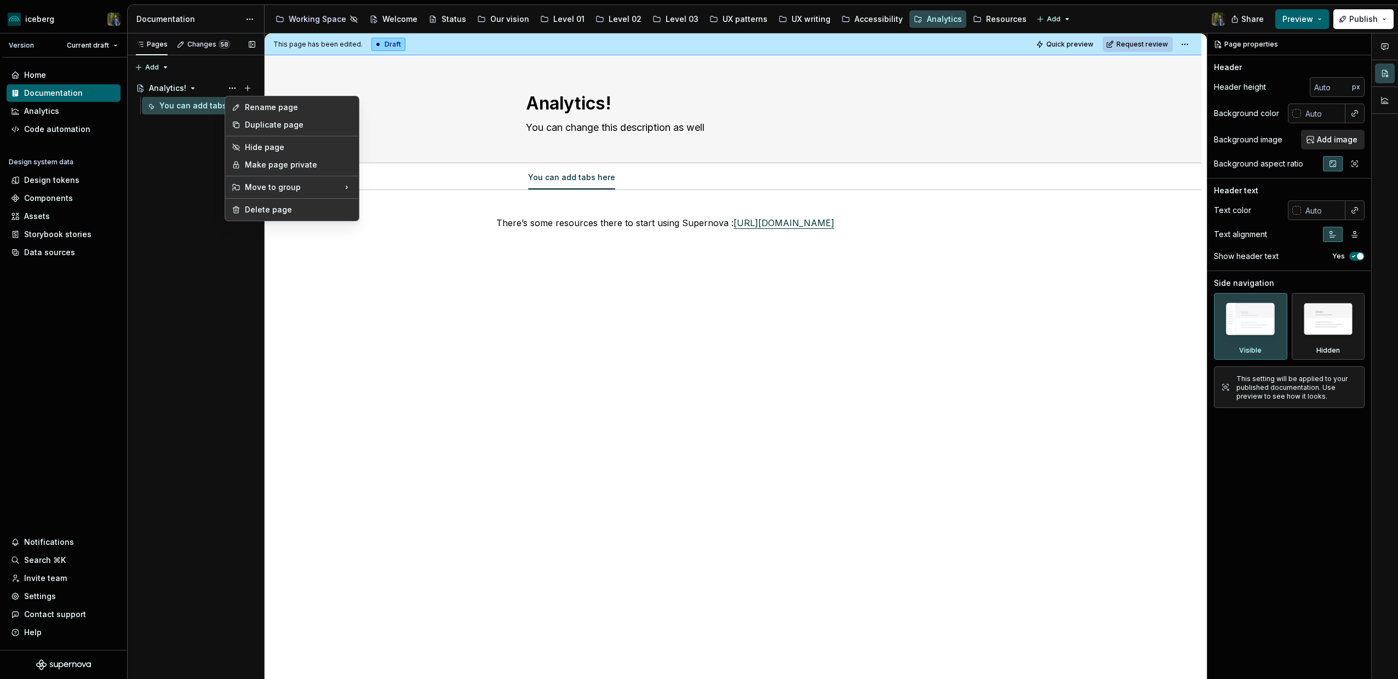
click at [219, 87] on div "Pages Changes 58 Add Accessibility guide for tree Page tree. Navigate the tree …" at bounding box center [195, 356] width 137 height 646
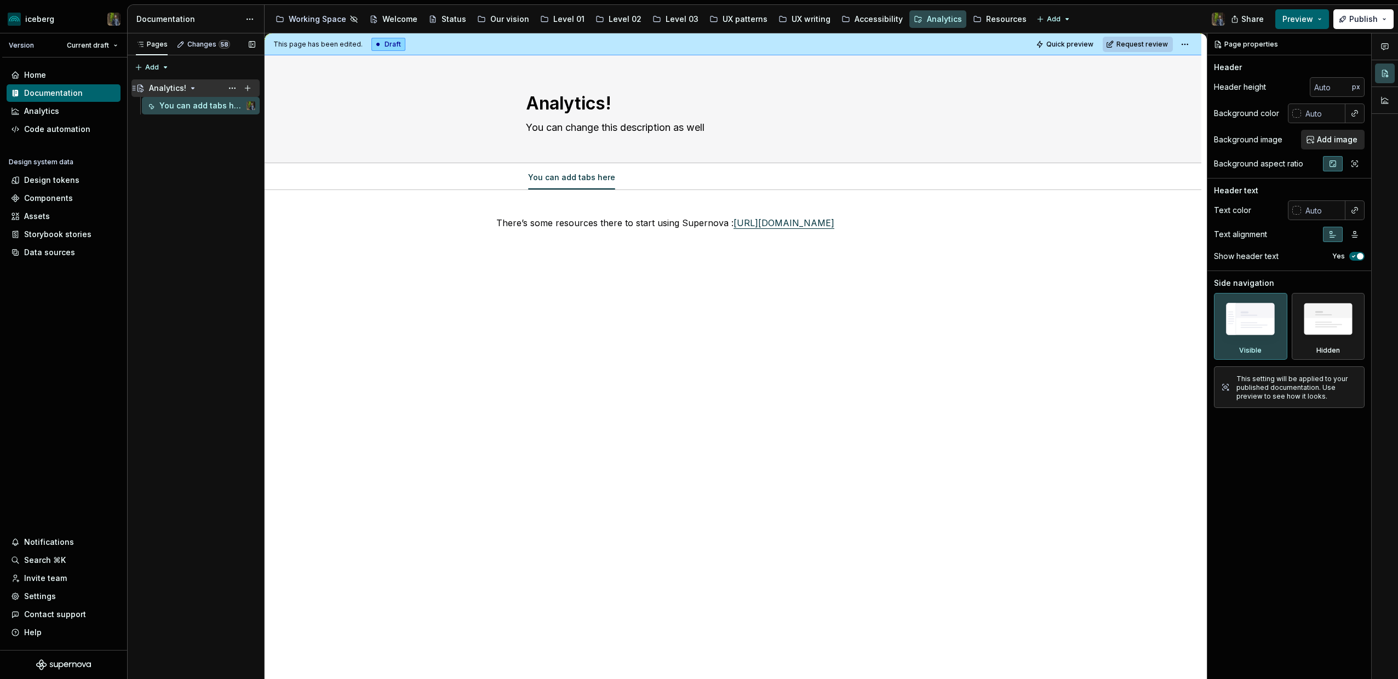
click at [219, 85] on div "Analytics!" at bounding box center [202, 88] width 106 height 15
click at [192, 88] on icon "Page tree" at bounding box center [193, 88] width 3 height 1
type textarea "*"
